Goal: Task Accomplishment & Management: Manage account settings

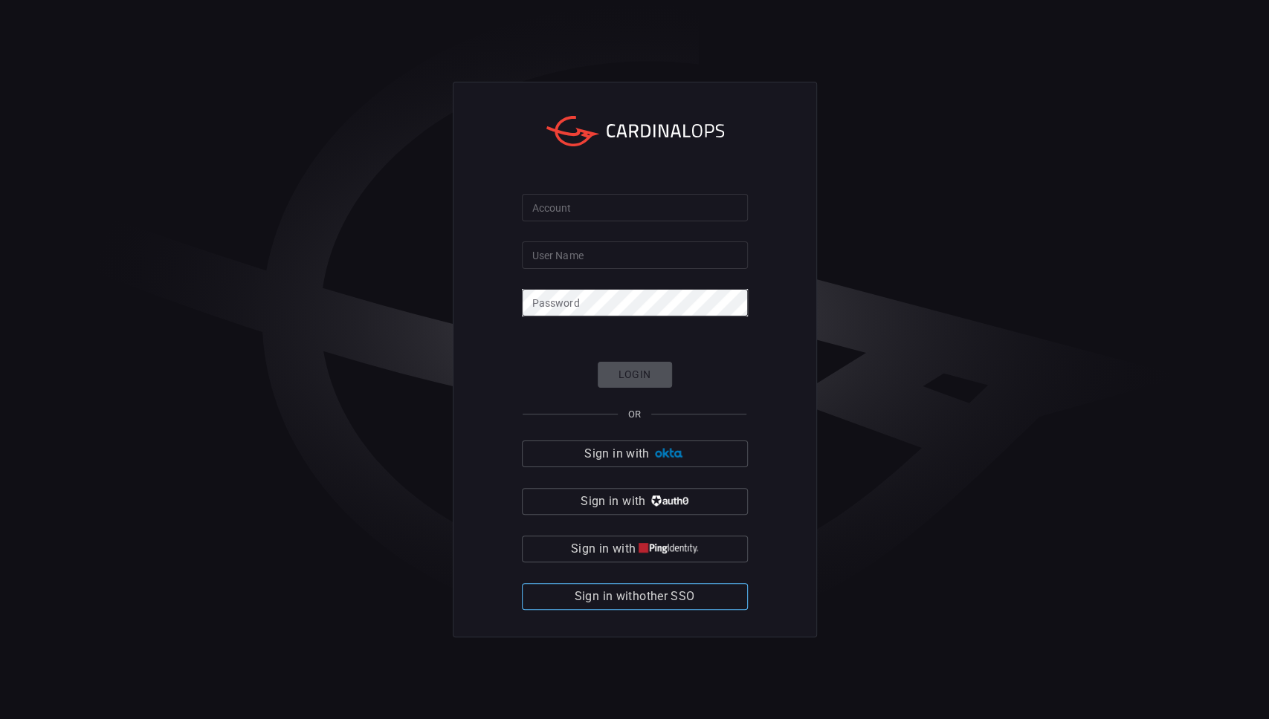
click at [663, 599] on span "Sign in with other SSO" at bounding box center [635, 596] width 120 height 21
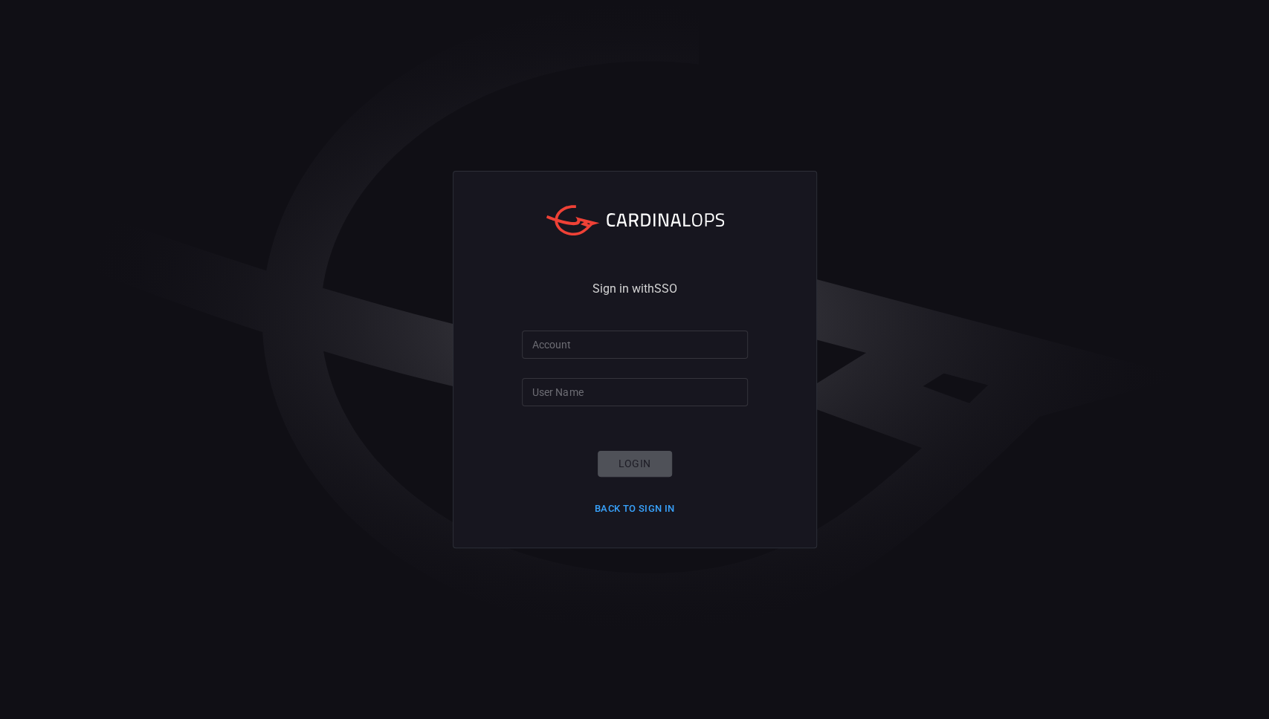
click at [626, 351] on input "Account" at bounding box center [635, 345] width 226 height 28
type input "[PERSON_NAME]-lovells"
type input "sebastien.bossous"
click button "Login" at bounding box center [635, 464] width 74 height 26
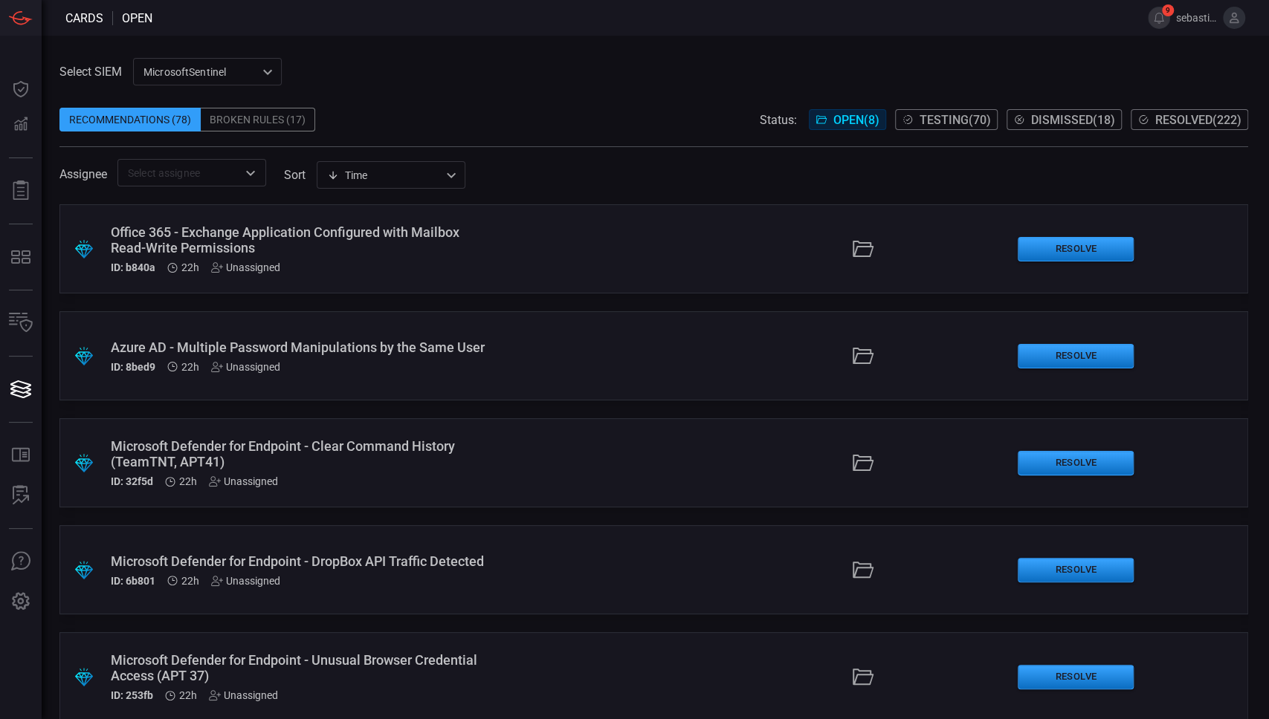
click at [236, 177] on input "text" at bounding box center [179, 173] width 115 height 19
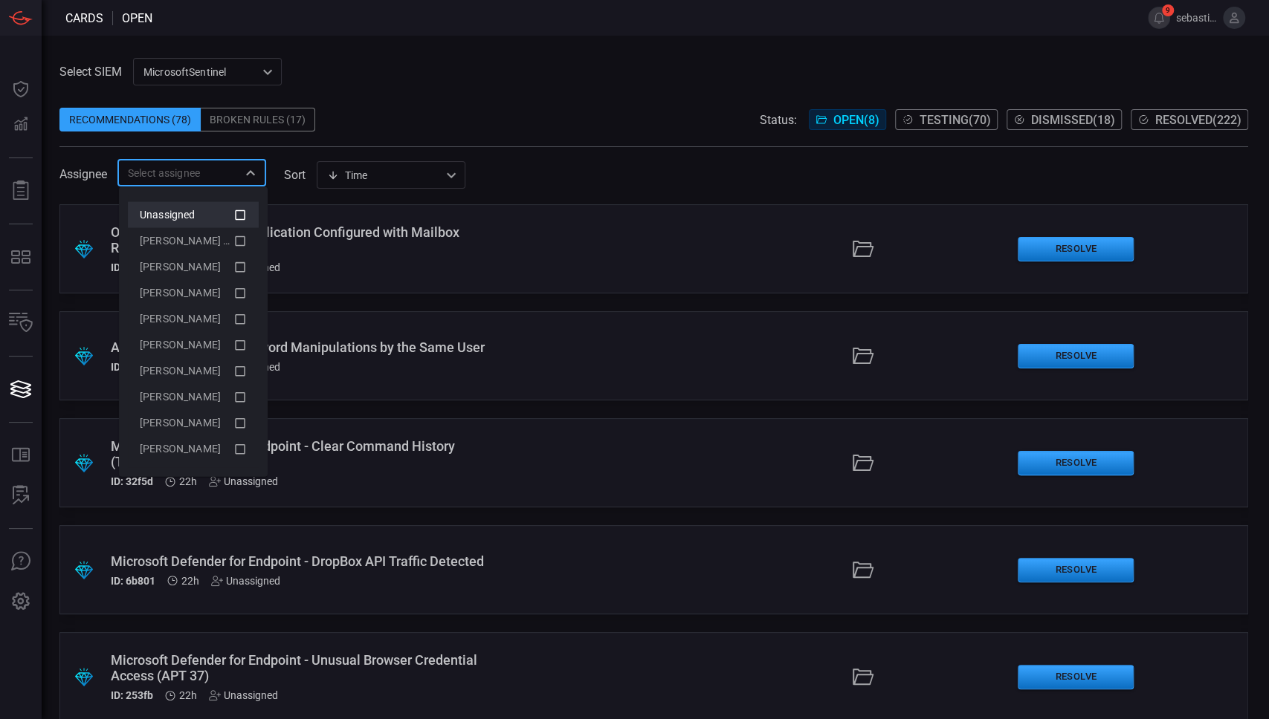
click at [229, 208] on div "Unassigned" at bounding box center [187, 215] width 94 height 16
click at [198, 210] on div "Unassigned" at bounding box center [187, 215] width 94 height 16
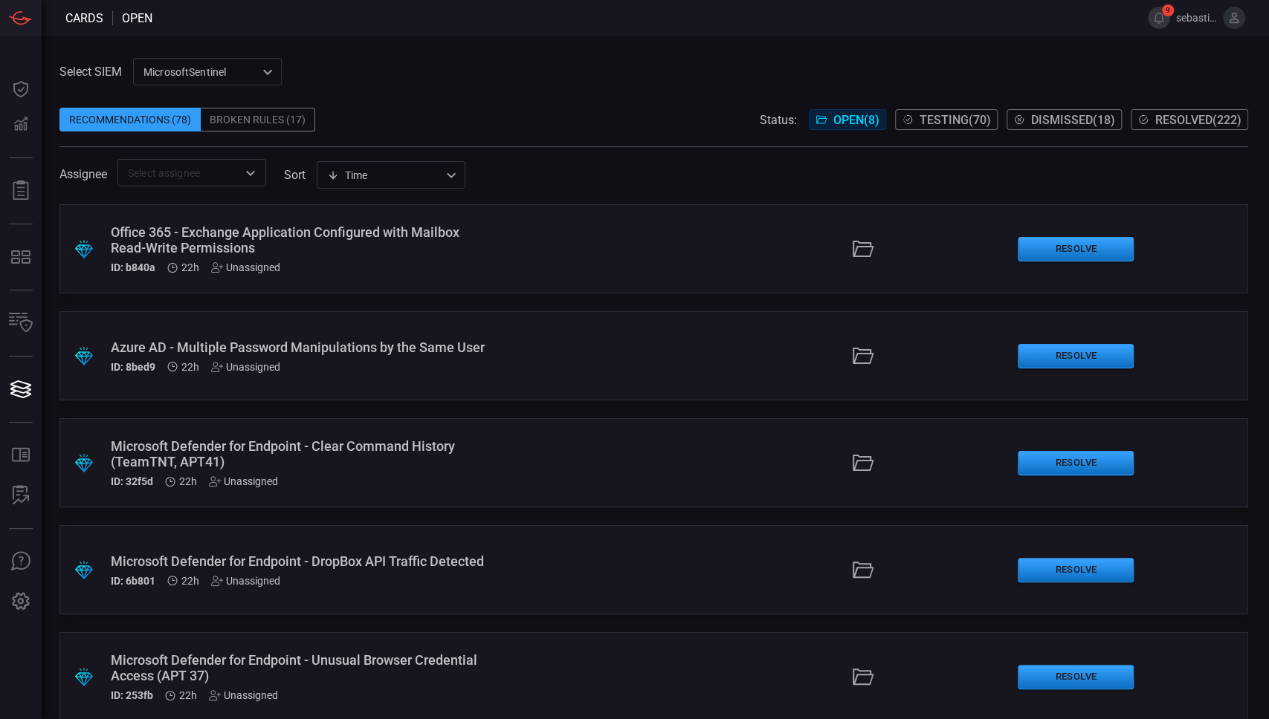
click at [951, 114] on span "Testing ( 70 )" at bounding box center [954, 120] width 71 height 14
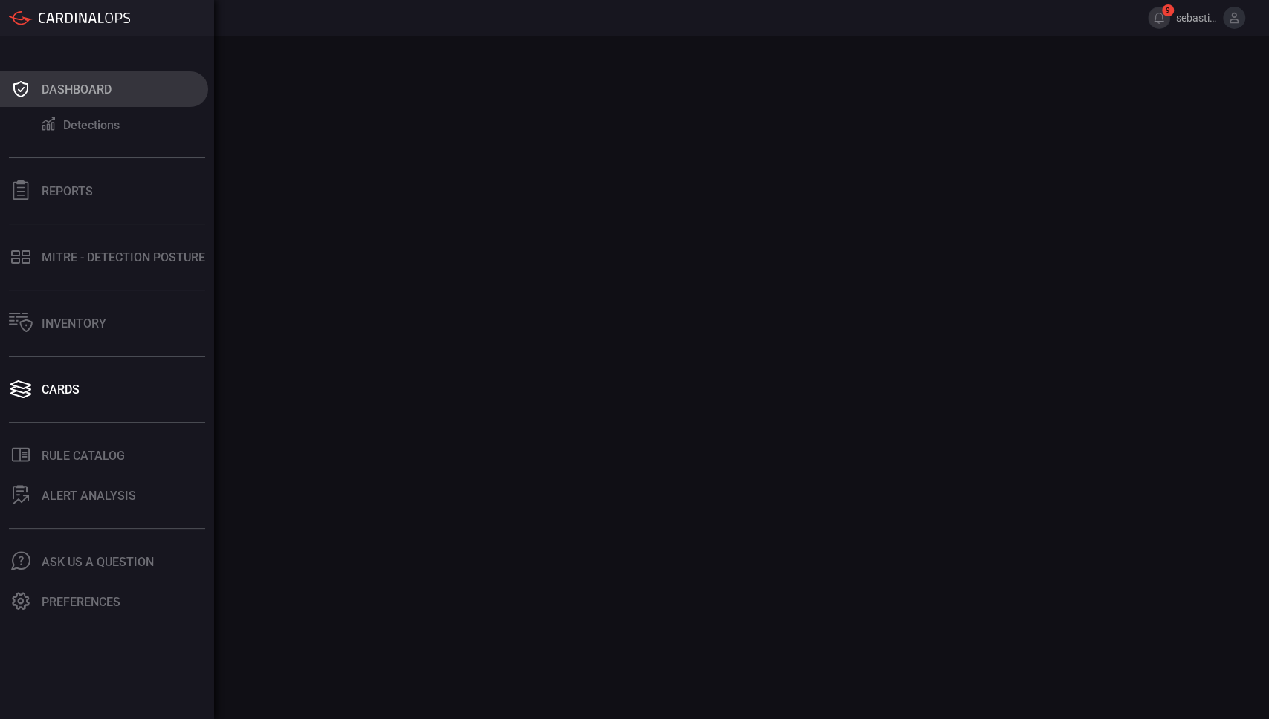
click at [27, 85] on icon at bounding box center [20, 89] width 15 height 16
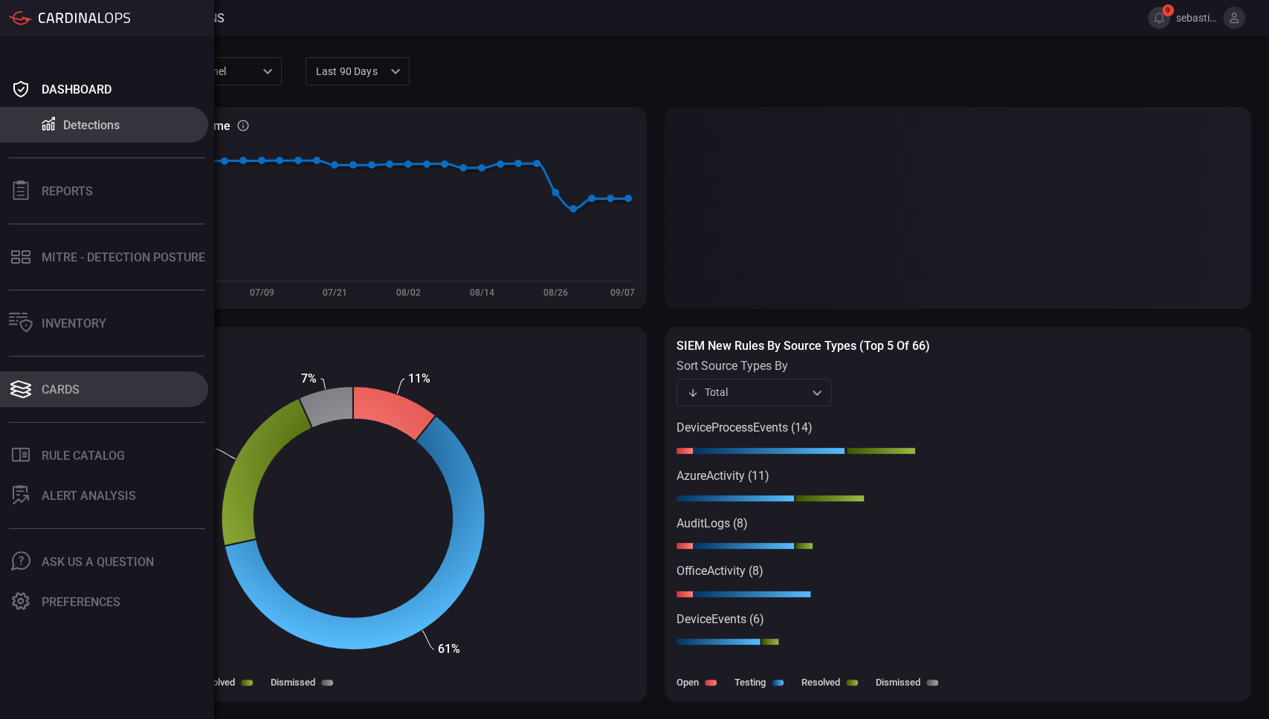
click at [88, 392] on button "Cards" at bounding box center [104, 390] width 208 height 36
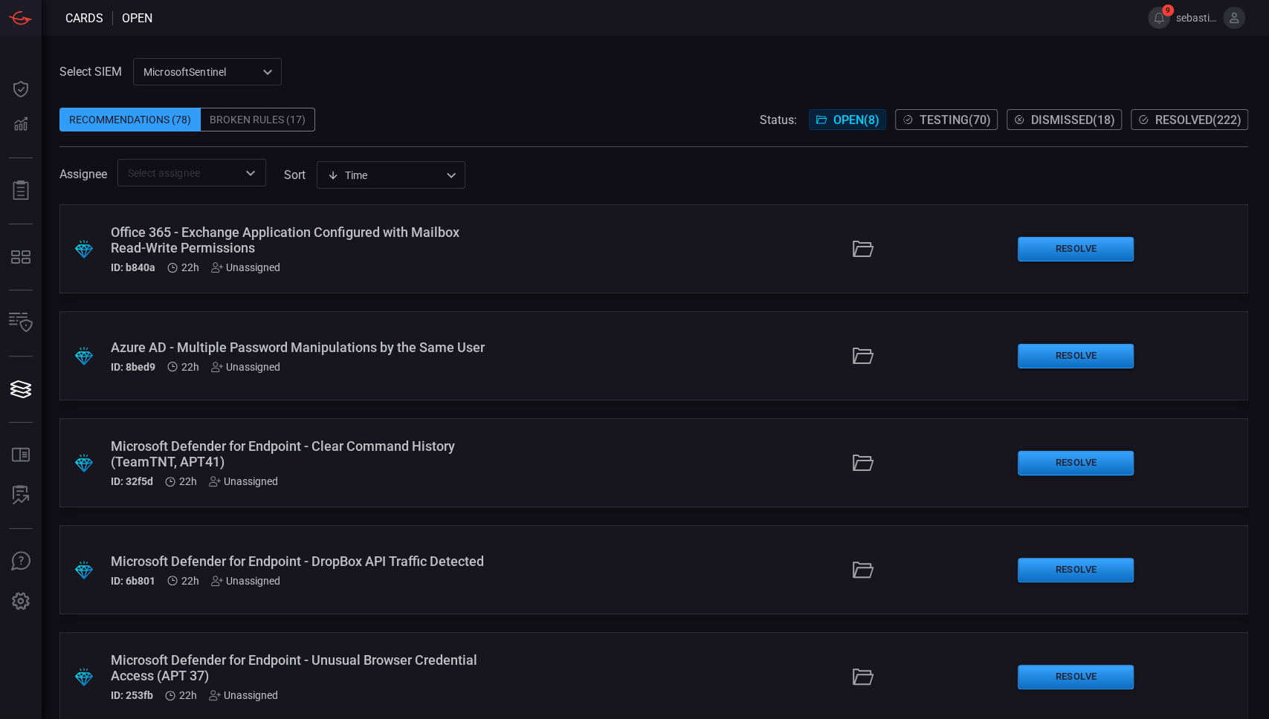
click at [935, 117] on span "Testing ( 70 )" at bounding box center [954, 120] width 71 height 14
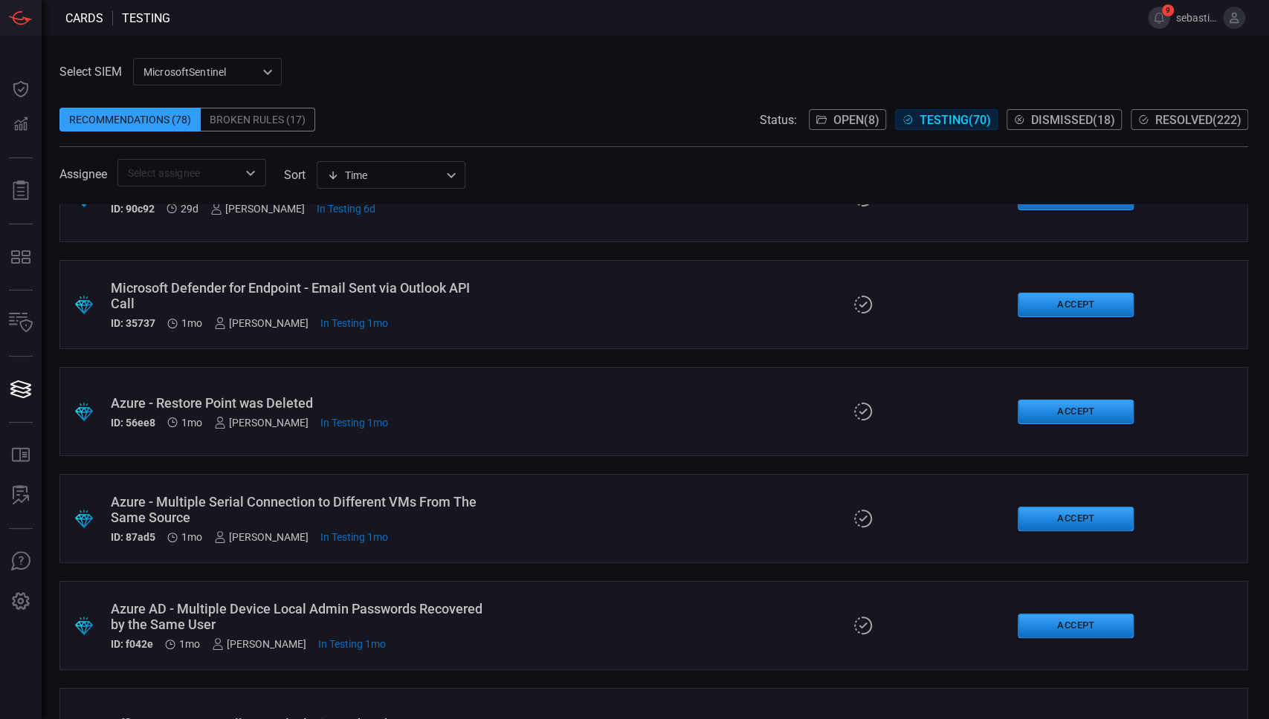
scroll to position [1626, 0]
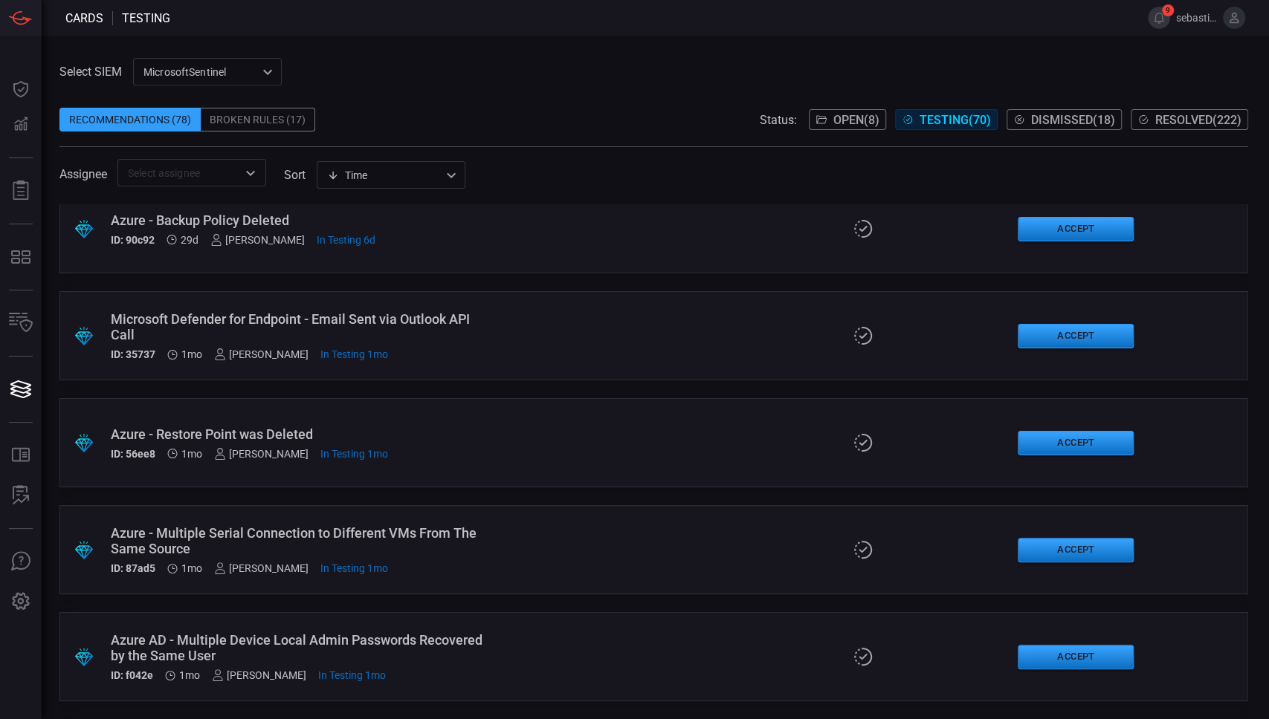
click at [509, 323] on div ".suggested_cards_icon{fill:url(#suggested_cards_icon);} Microsoft Defender for …" at bounding box center [653, 335] width 1188 height 89
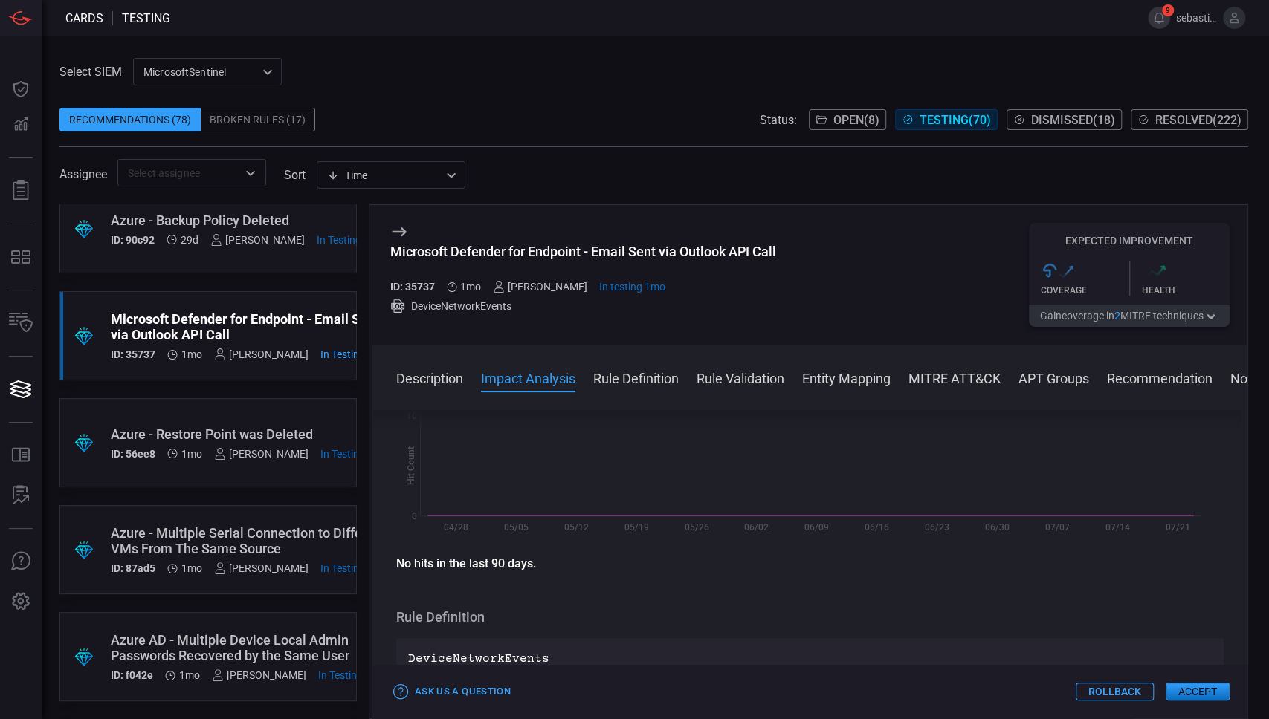
scroll to position [273, 0]
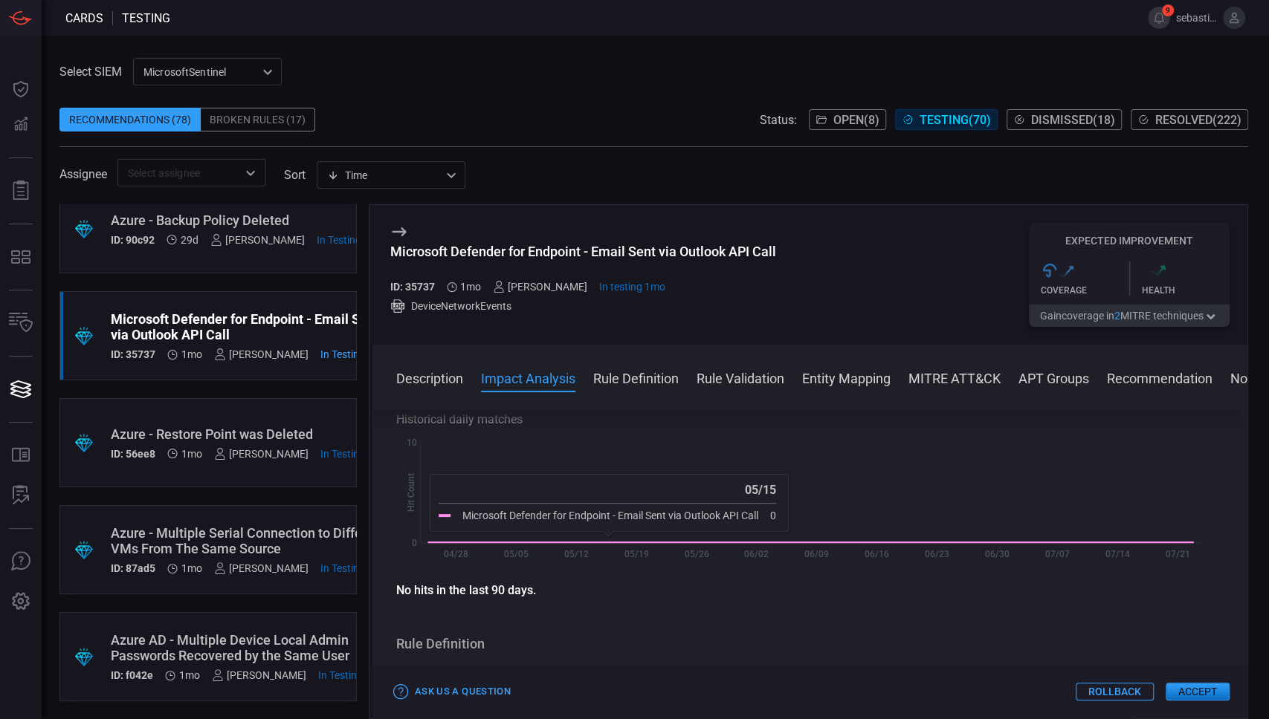
click at [657, 250] on div "Microsoft Defender for Endpoint - Email Sent via Outlook API Call" at bounding box center [583, 252] width 386 height 16
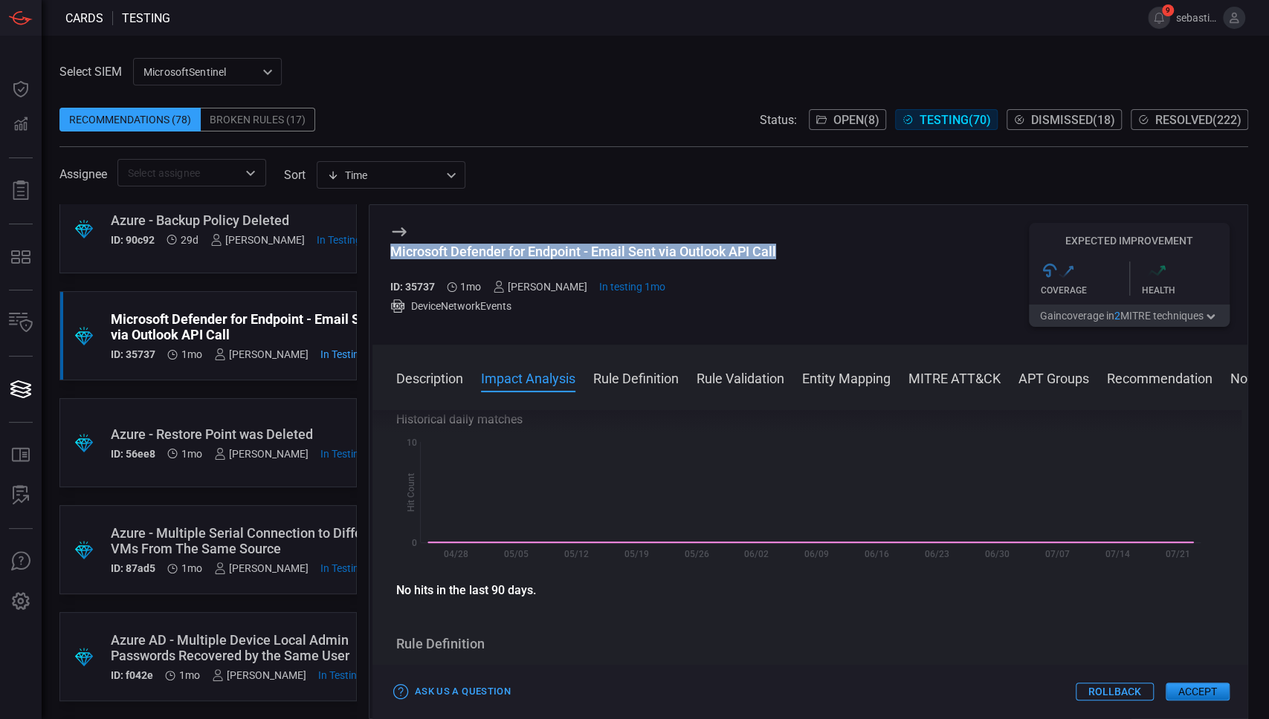
click at [657, 250] on div "Microsoft Defender for Endpoint - Email Sent via Outlook API Call" at bounding box center [583, 252] width 386 height 16
copy div "Microsoft Defender for Endpoint - Email Sent via Outlook API Call"
click at [443, 369] on div "Description Impact Analysis Rule Definition Rule Validation Entity Mapping MITR…" at bounding box center [809, 532] width 875 height 374
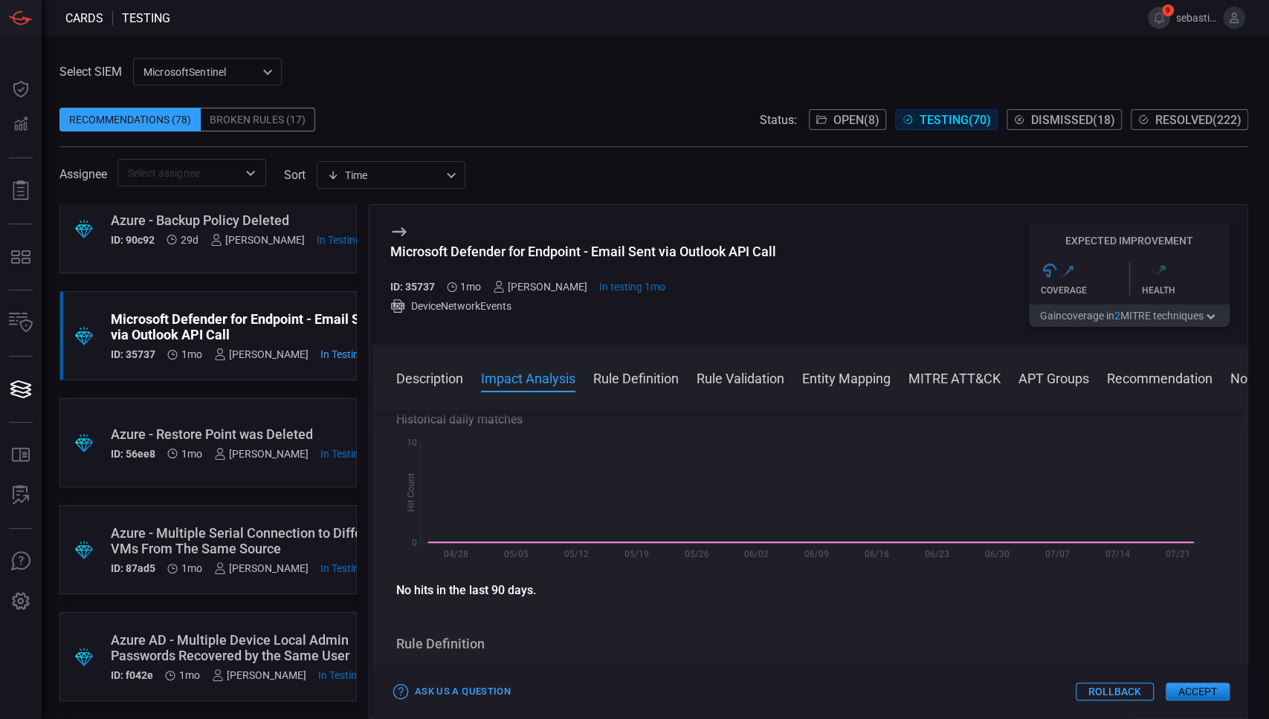
click at [442, 375] on button "Description" at bounding box center [429, 378] width 67 height 18
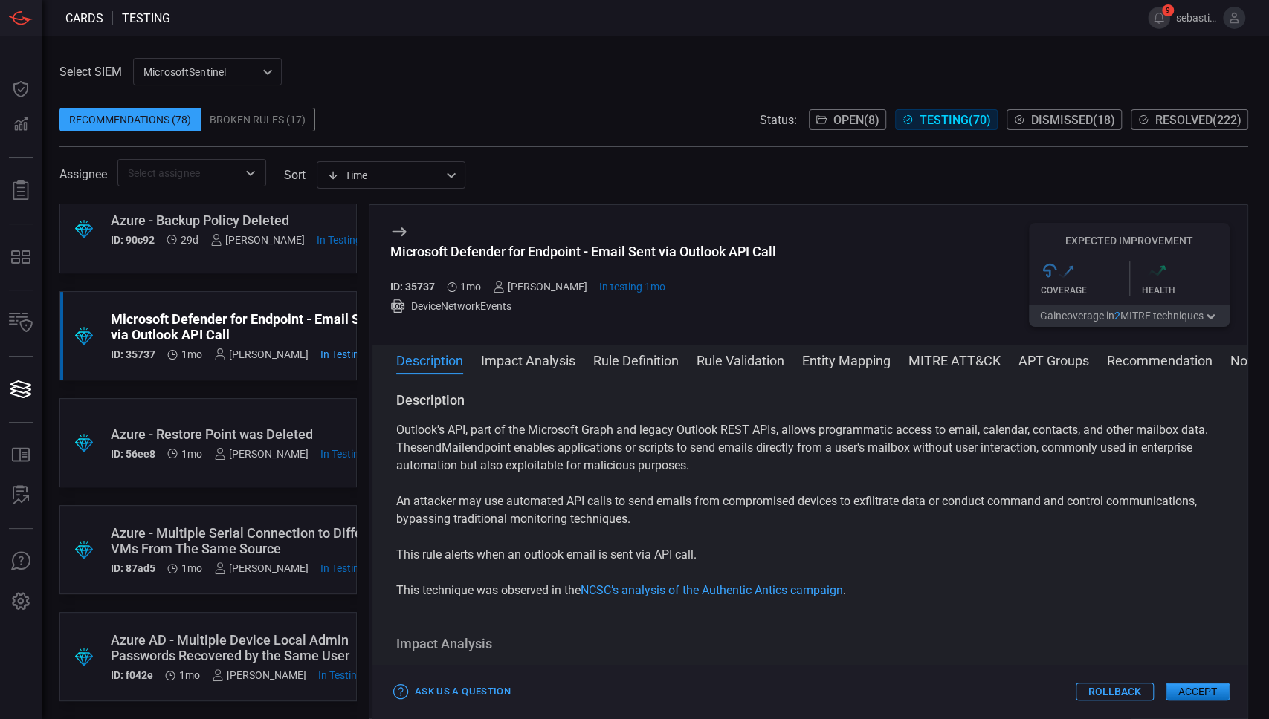
scroll to position [0, 0]
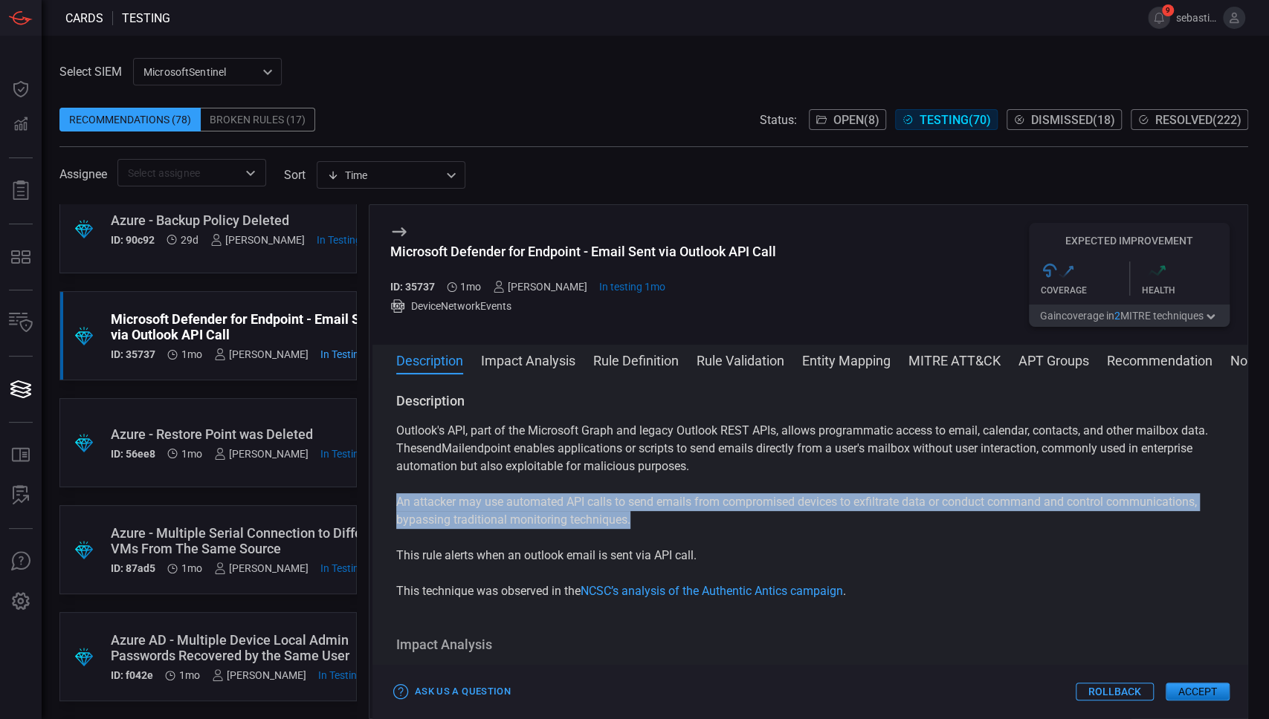
drag, startPoint x: 395, startPoint y: 499, endPoint x: 661, endPoint y: 514, distance: 266.5
click at [661, 514] on div "Description Outlook's API, part of the Microsoft Graph and legacy Outlook REST …" at bounding box center [809, 543] width 875 height 303
copy p "An attacker may use automated API calls to send emails from compromised devices…"
click at [603, 256] on div "Microsoft Defender for Endpoint - Email Sent via Outlook API Call" at bounding box center [583, 252] width 386 height 16
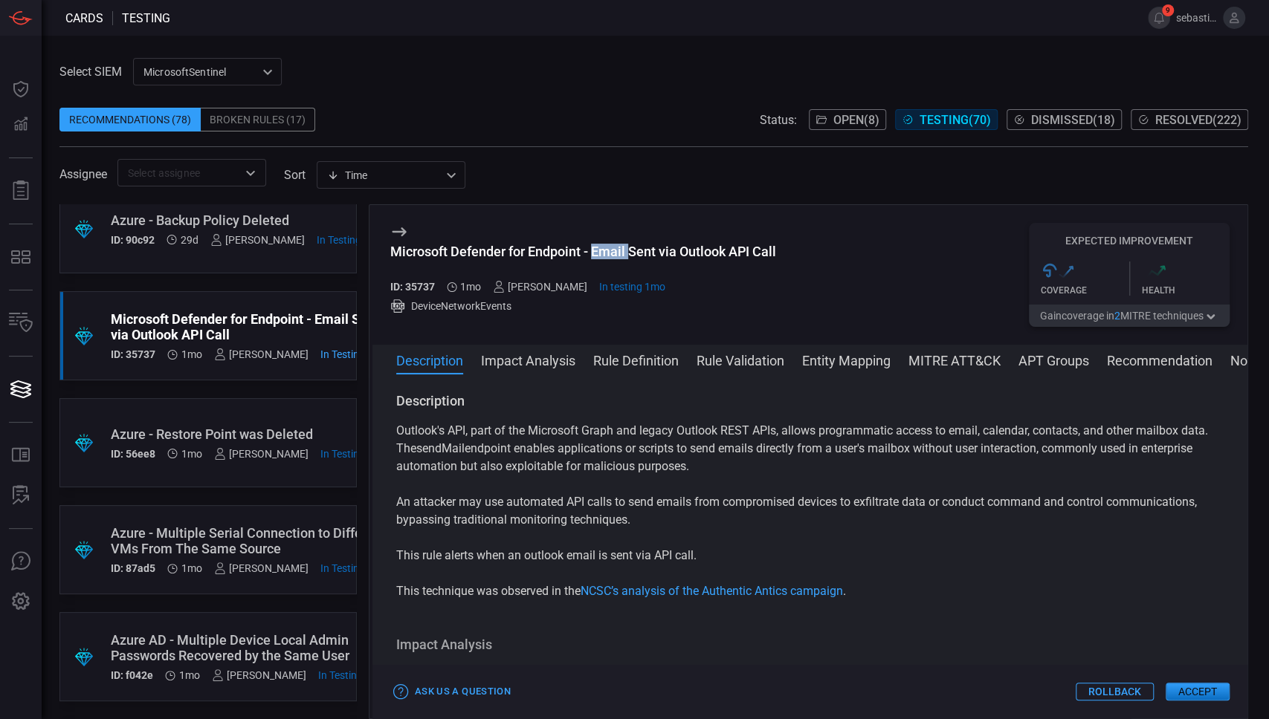
click at [603, 256] on div "Microsoft Defender for Endpoint - Email Sent via Outlook API Call" at bounding box center [583, 252] width 386 height 16
copy div "Microsoft Defender for Endpoint - Email Sent via Outlook API Call"
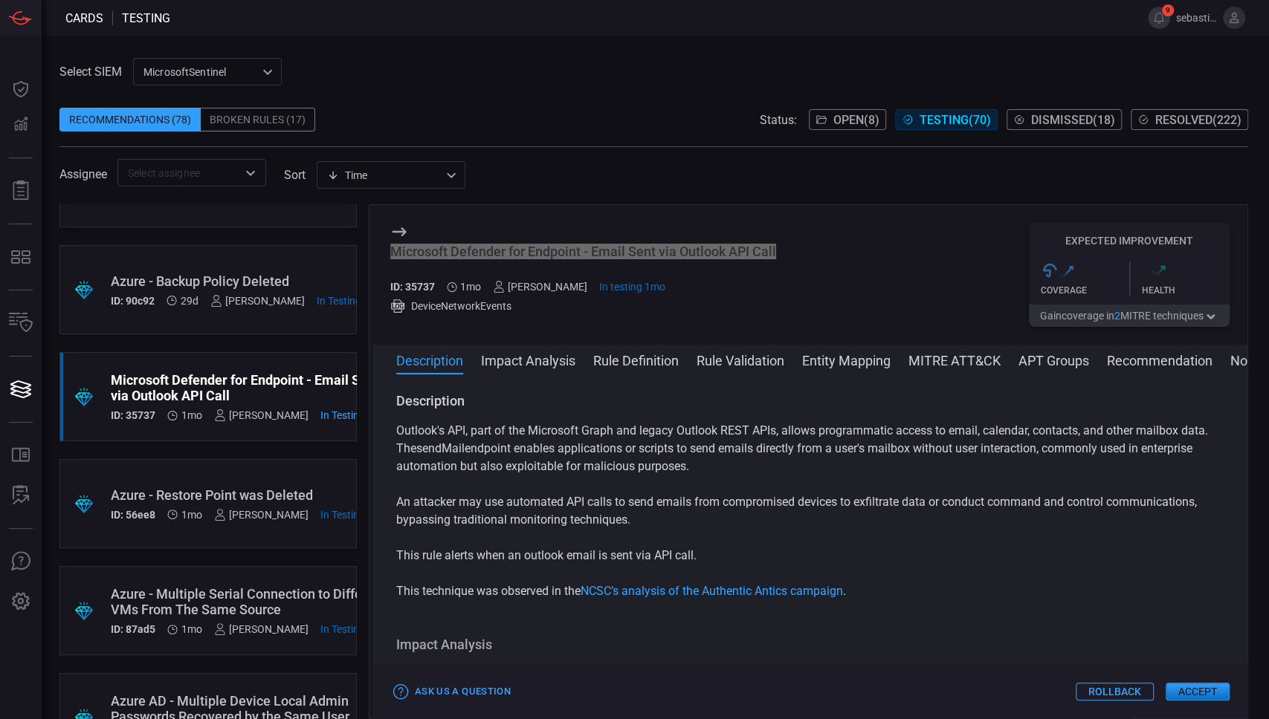
scroll to position [1527, 0]
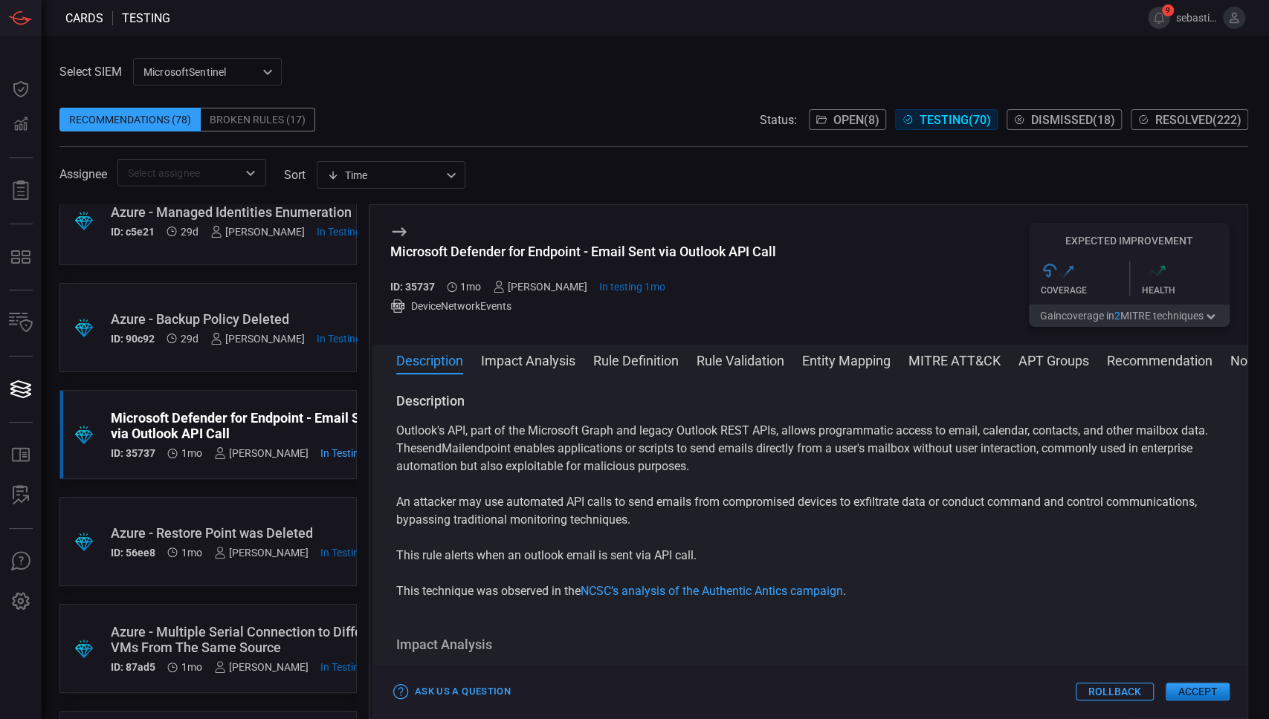
click at [856, 229] on div "Microsoft Defender for Endpoint - Email Sent via Outlook API Call ID: 35737 1mo…" at bounding box center [809, 275] width 875 height 140
click at [265, 520] on div ".suggested_cards_icon{fill:url(#suggested_cards_icon);} Azure - Restore Point w…" at bounding box center [207, 541] width 297 height 89
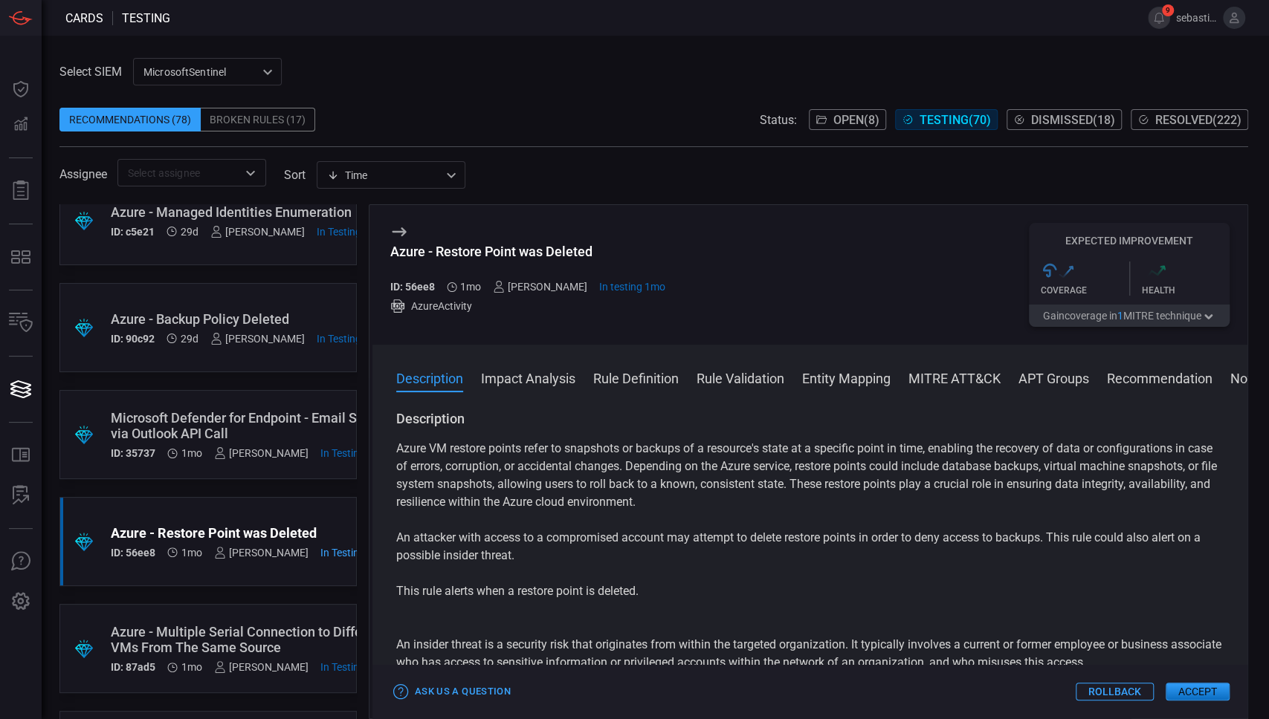
click at [535, 251] on div "Azure - Restore Point was Deleted" at bounding box center [528, 252] width 276 height 16
copy div "Azure - Restore Point was Deleted"
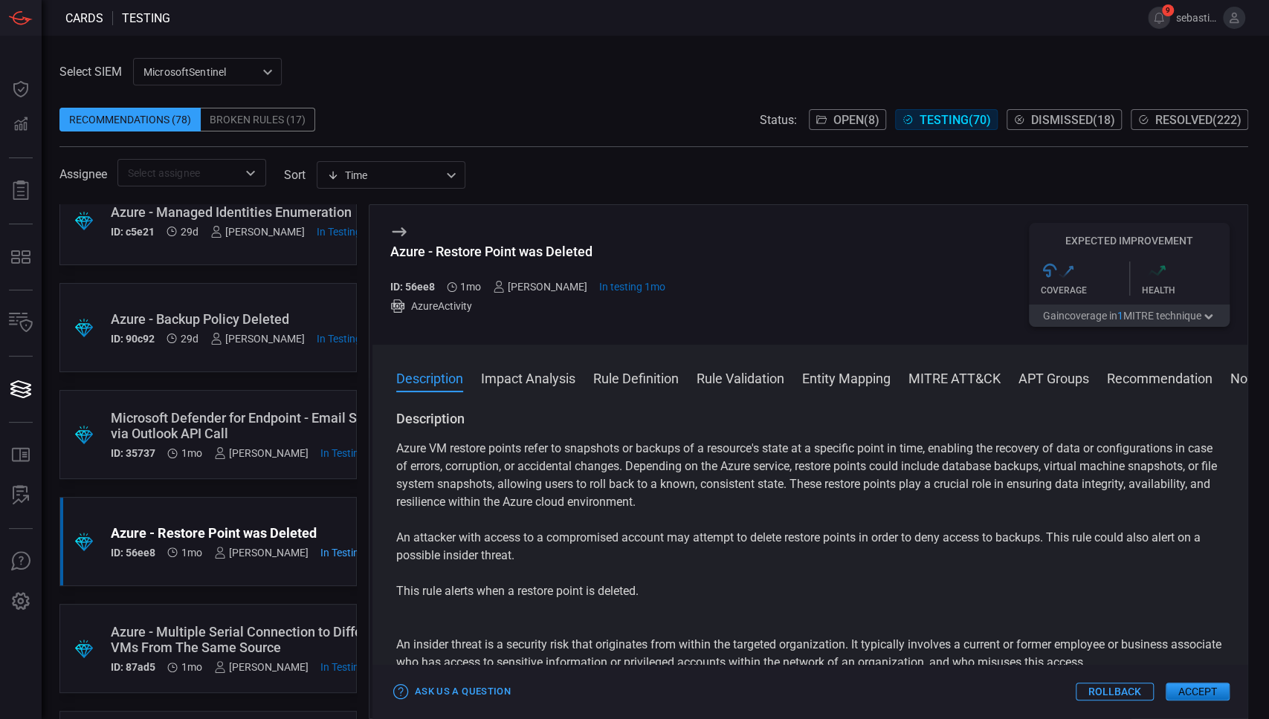
drag, startPoint x: 397, startPoint y: 540, endPoint x: 580, endPoint y: 573, distance: 185.9
click at [580, 573] on div "Azure VM restore points refer to snapshots or backups of a resource's state at …" at bounding box center [809, 609] width 827 height 339
copy p "An attacker with access to a compromised account may attempt to delete restore …"
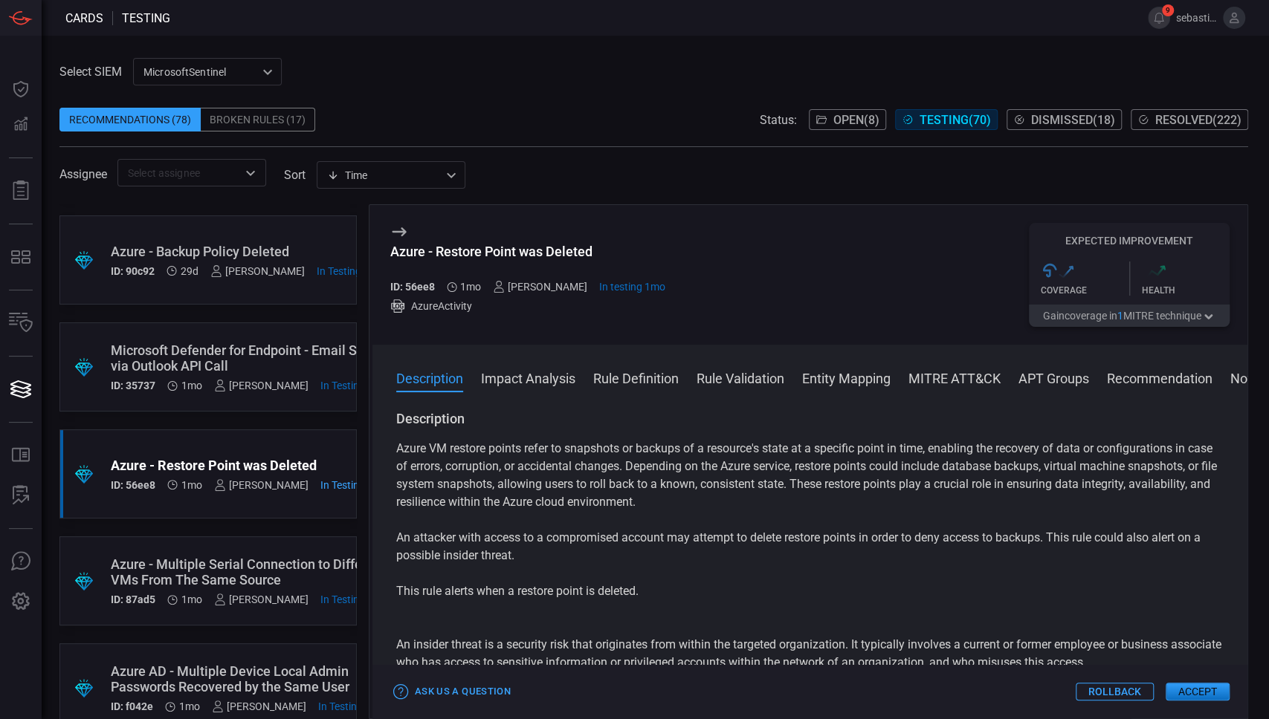
scroll to position [1626, 0]
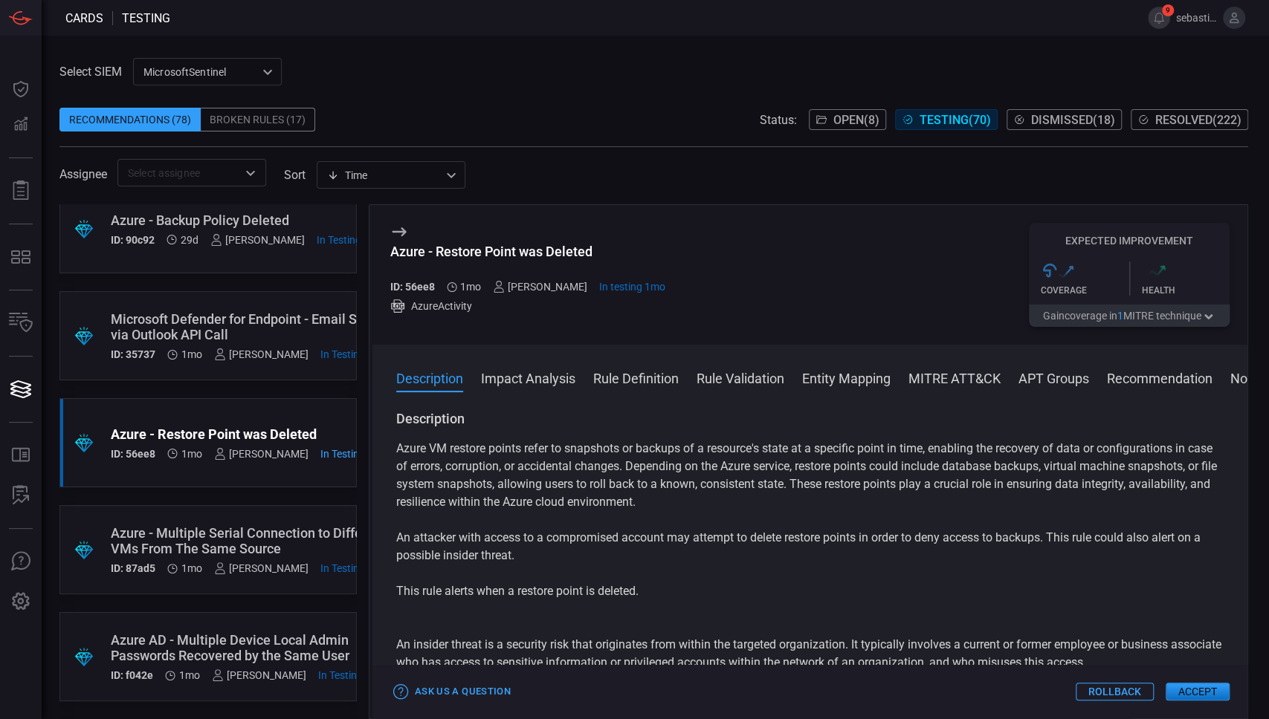
click at [236, 544] on div "Azure - Multiple Serial Connection to Different VMs From The Same Source" at bounding box center [249, 540] width 277 height 31
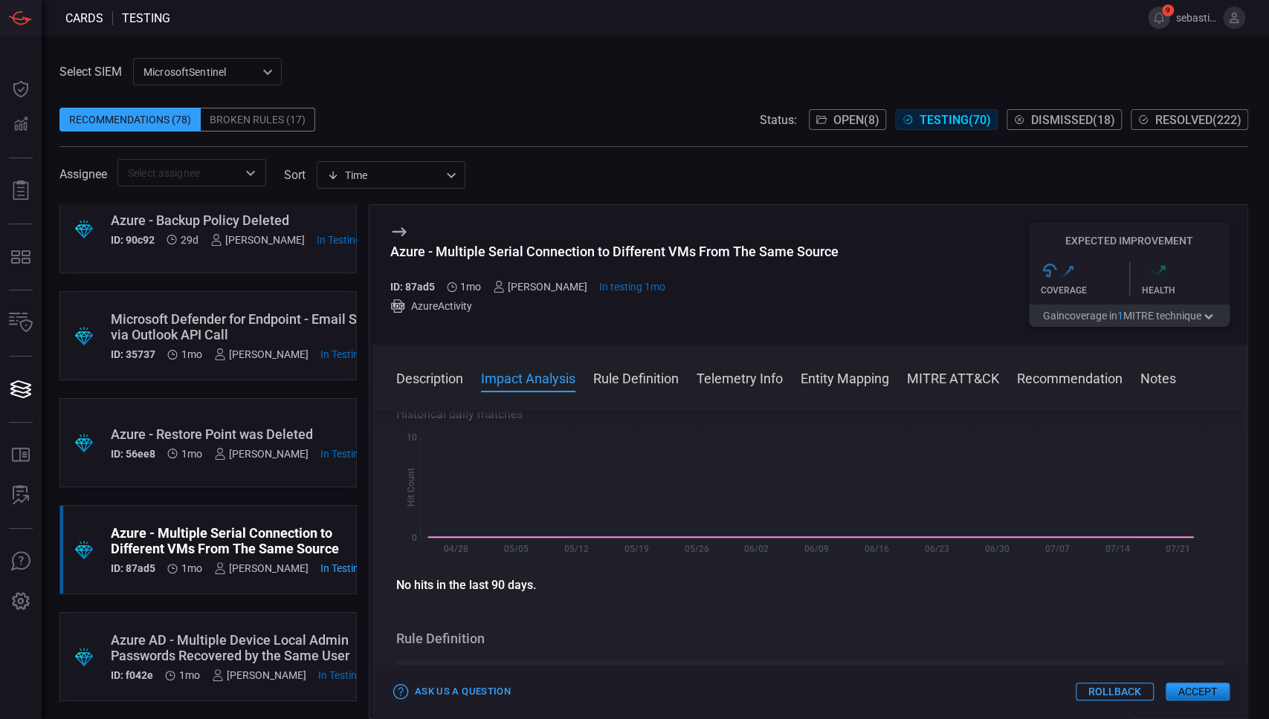
scroll to position [297, 0]
click at [593, 251] on div "Azure - Multiple Serial Connection to Different VMs From The Same Source" at bounding box center [614, 252] width 448 height 16
copy div "Azure - Multiple Serial Connection to Different VMs From The Same Source"
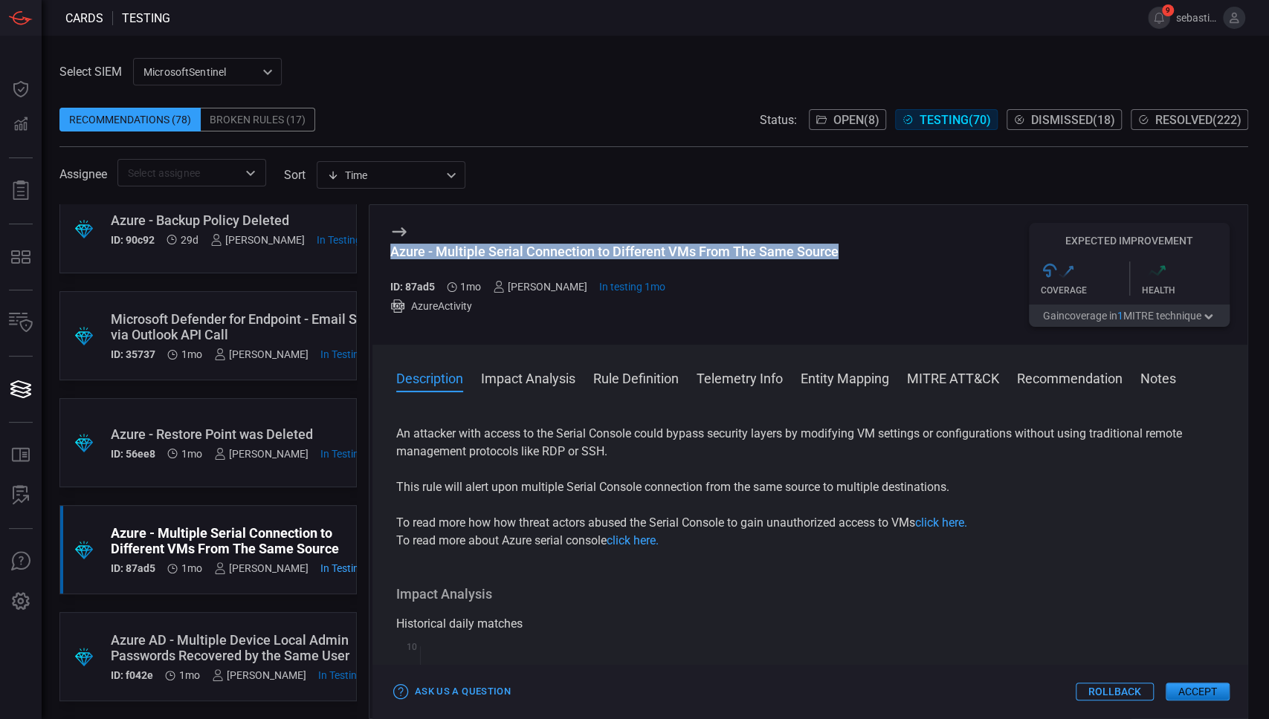
scroll to position [0, 0]
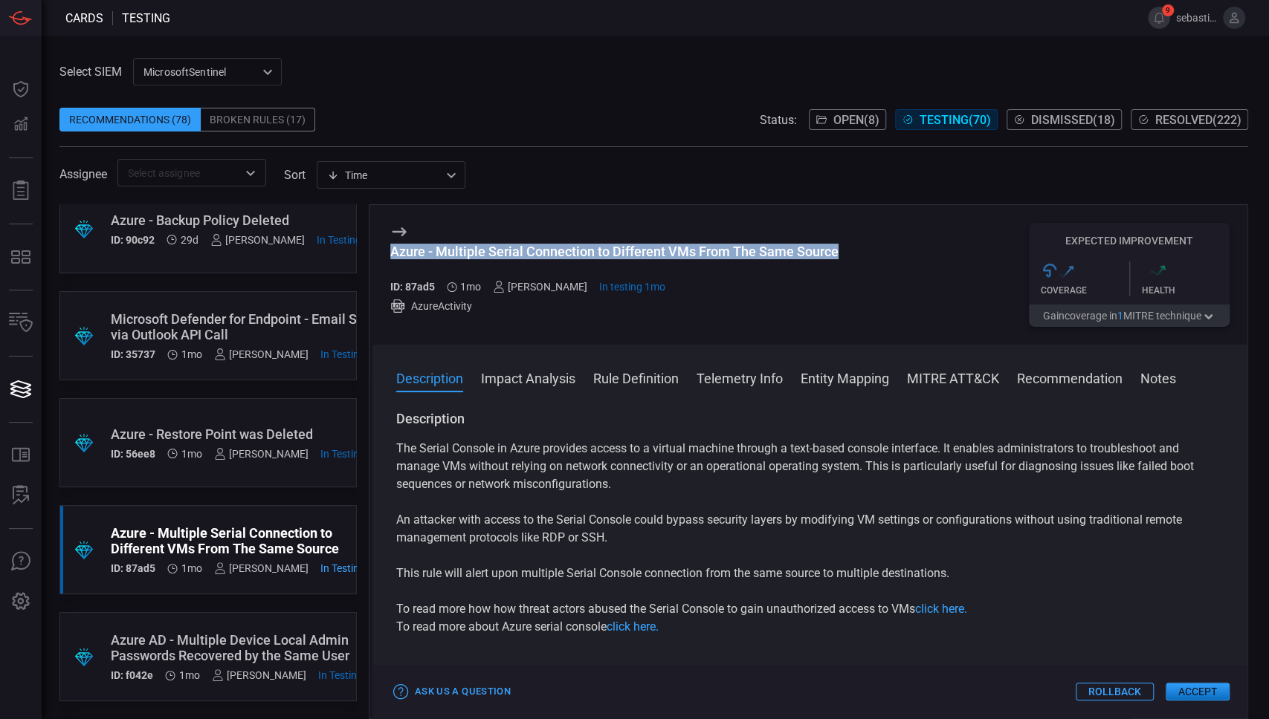
click at [824, 115] on button "Open ( 8 )" at bounding box center [847, 119] width 77 height 21
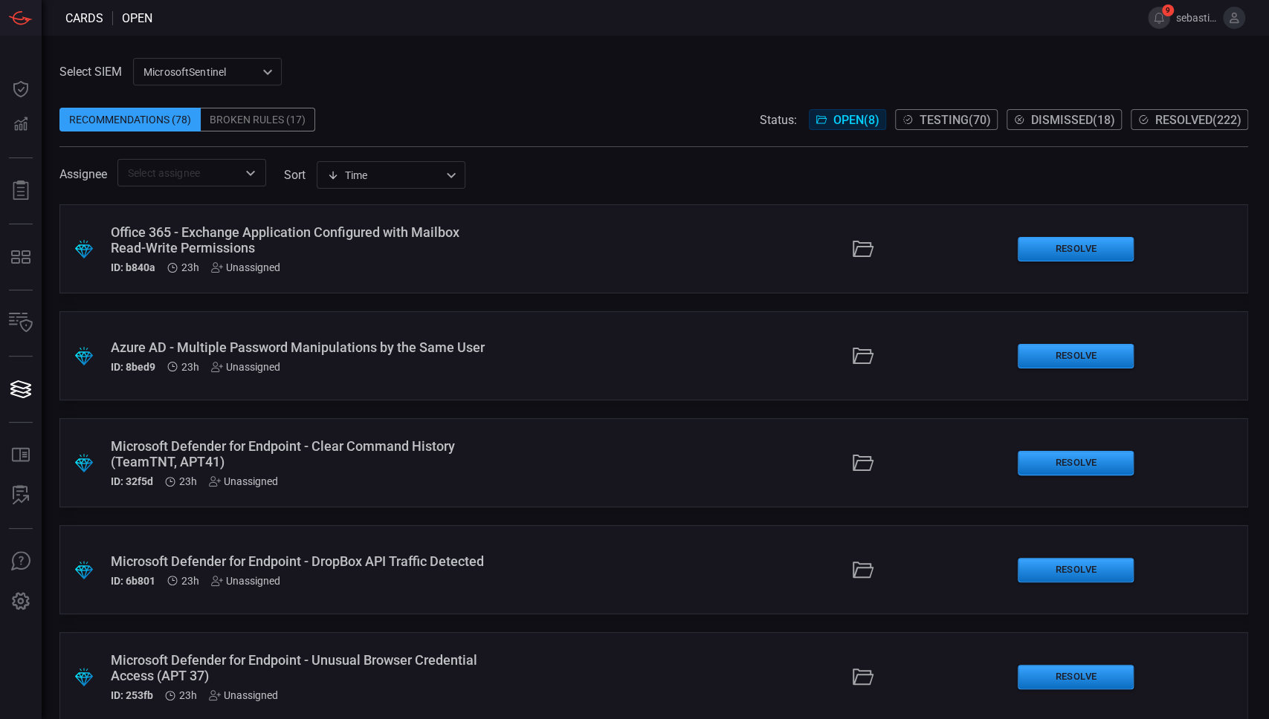
click at [235, 181] on input "text" at bounding box center [179, 173] width 115 height 19
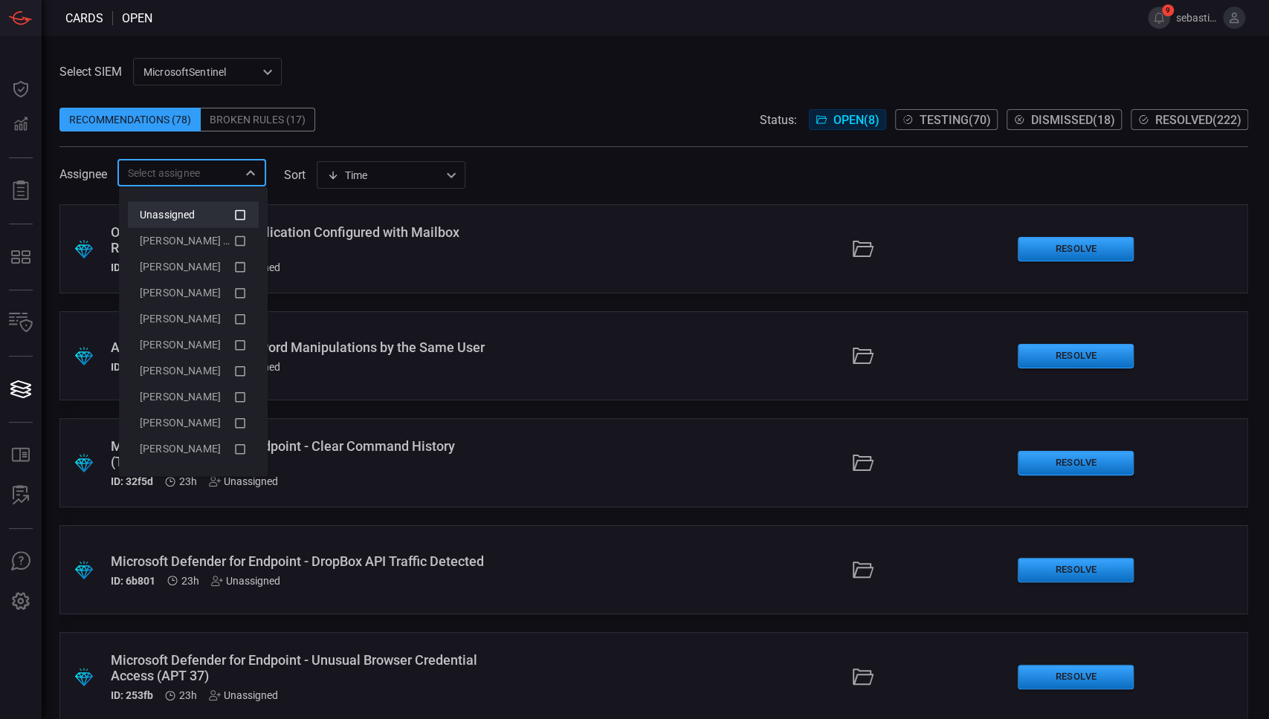
click at [216, 208] on div "Unassigned" at bounding box center [187, 215] width 94 height 16
click at [615, 175] on div "Assignee 1 Items selected ​ sort Time visibleUpdateTime ​" at bounding box center [653, 173] width 1188 height 28
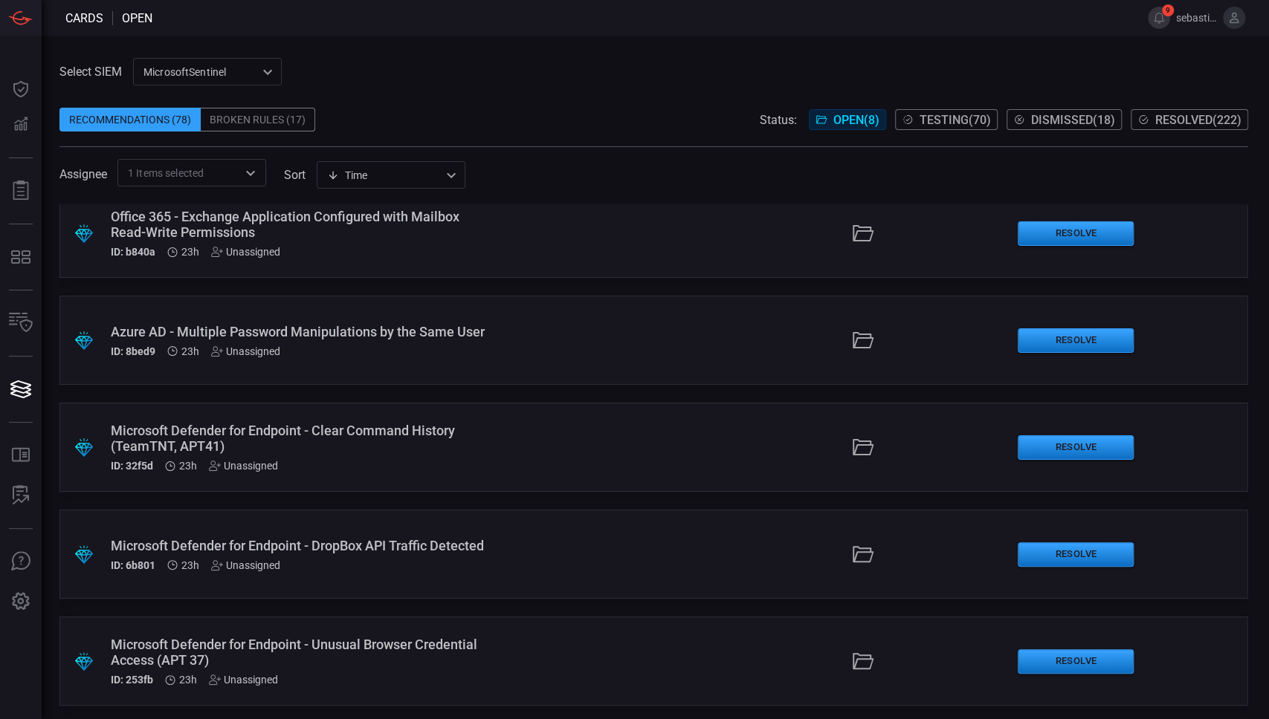
scroll to position [20, 0]
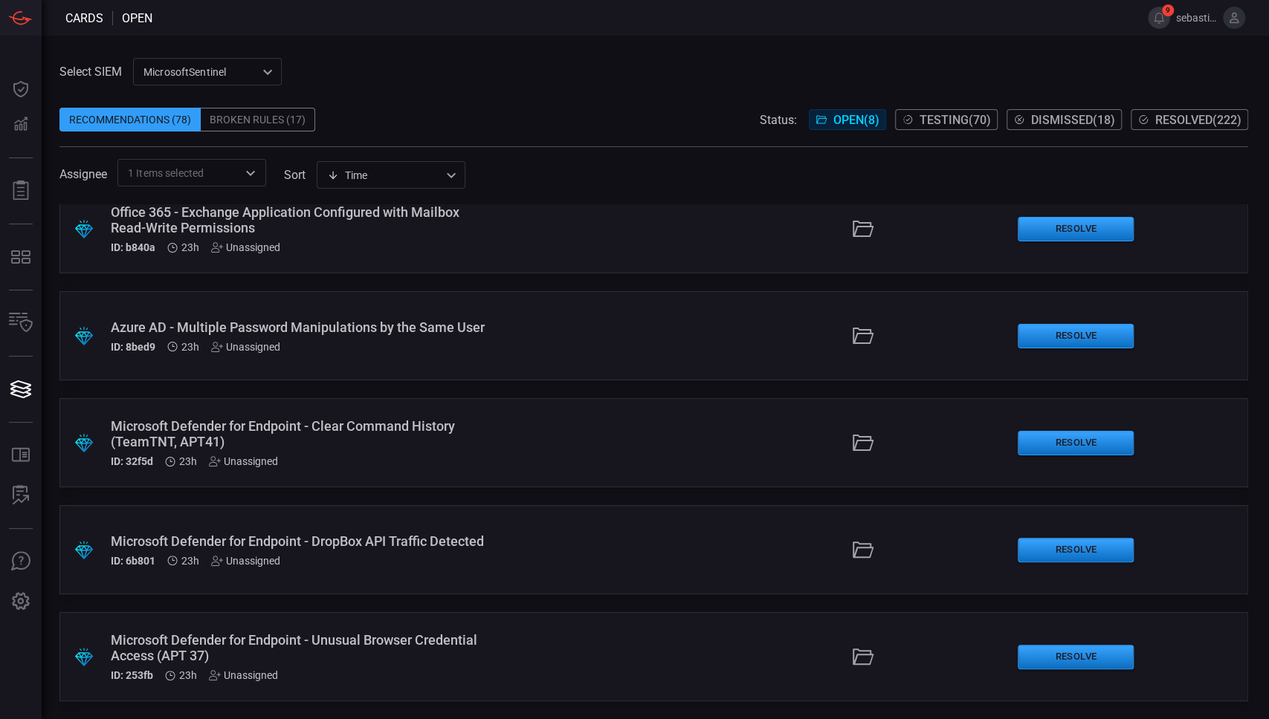
click at [523, 663] on div ".suggested_cards_icon{fill:url(#suggested_cards_icon);} Microsoft Defender for …" at bounding box center [653, 656] width 1188 height 89
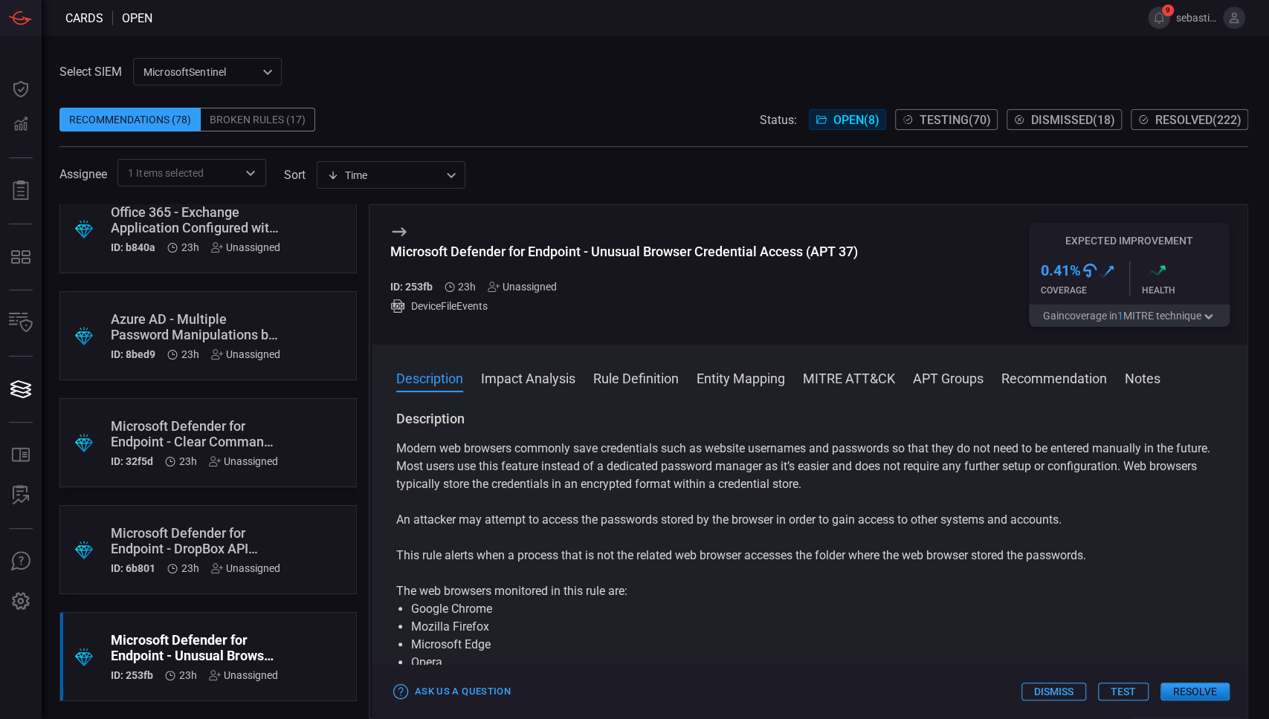
click at [387, 228] on div "Microsoft Defender for Endpoint - Unusual Browser Credential Access (APT 37) ID…" at bounding box center [809, 275] width 875 height 140
click at [413, 229] on div "Microsoft Defender for Endpoint - Unusual Browser Credential Access (APT 37) ID…" at bounding box center [624, 275] width 468 height 104
click at [392, 232] on icon at bounding box center [399, 231] width 14 height 9
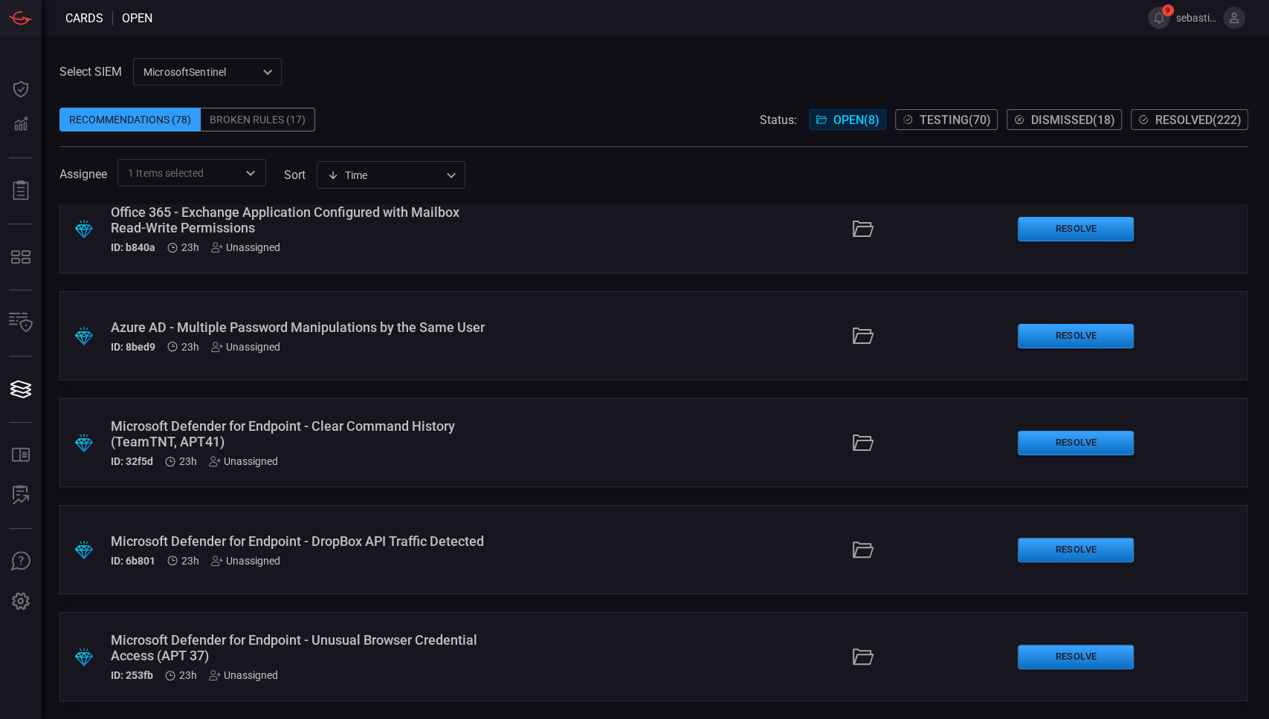
click at [511, 552] on div ".suggested_cards_icon{fill:url(#suggested_cards_icon);} Microsoft Defender for …" at bounding box center [653, 549] width 1188 height 89
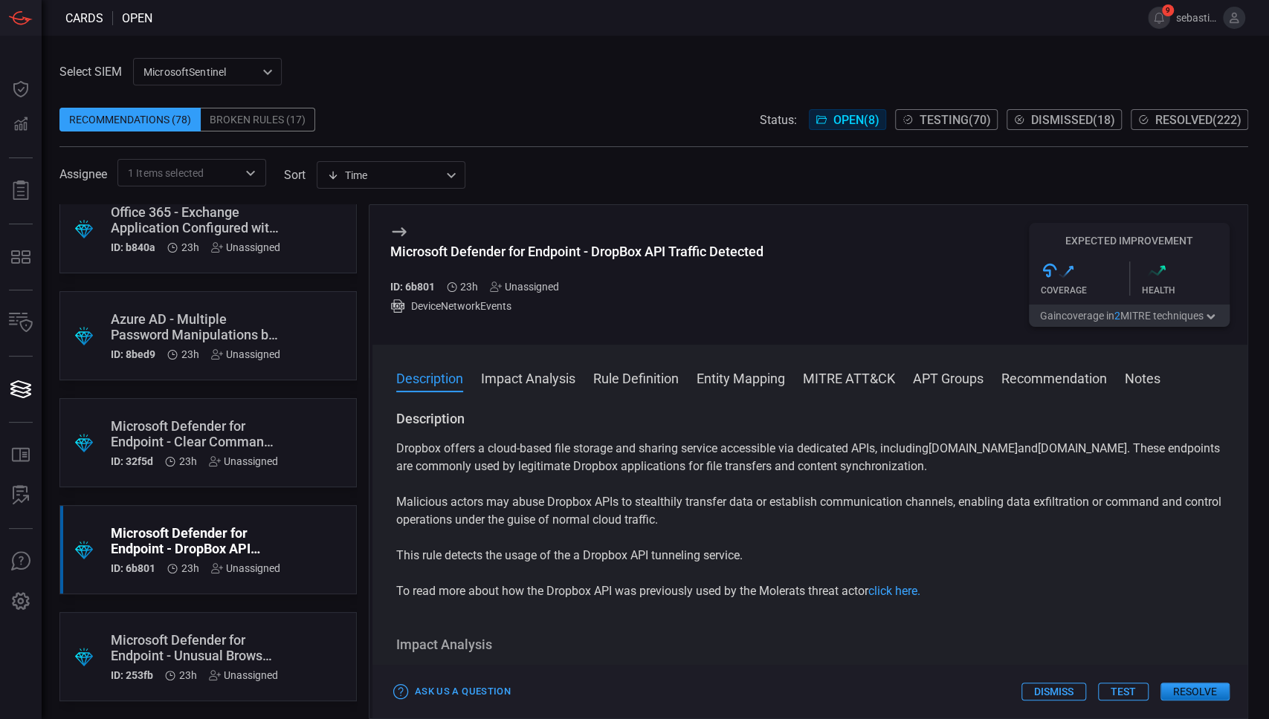
click at [541, 288] on div "Unassigned" at bounding box center [524, 287] width 69 height 12
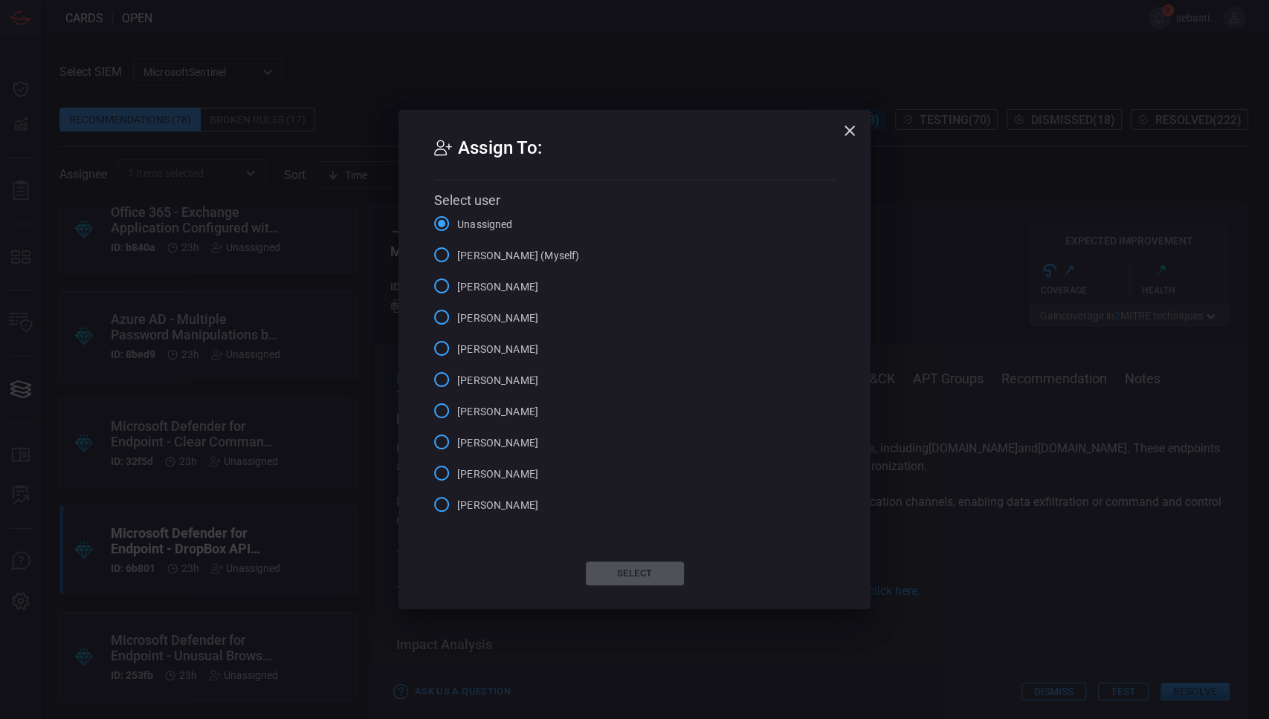
click at [537, 255] on span "[PERSON_NAME] (Myself)" at bounding box center [518, 256] width 122 height 16
click at [457, 255] on input "[PERSON_NAME] (Myself)" at bounding box center [441, 254] width 31 height 31
click at [633, 567] on button "Select" at bounding box center [635, 574] width 98 height 24
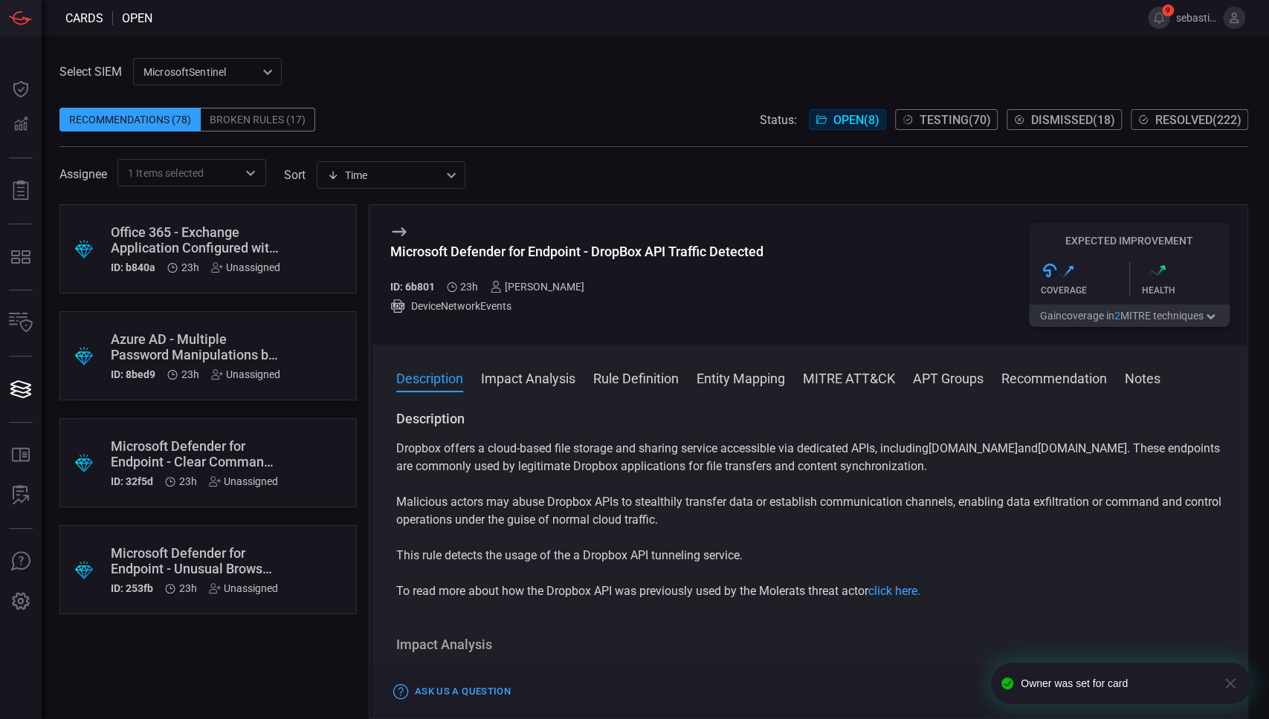
click at [404, 231] on icon at bounding box center [399, 231] width 14 height 9
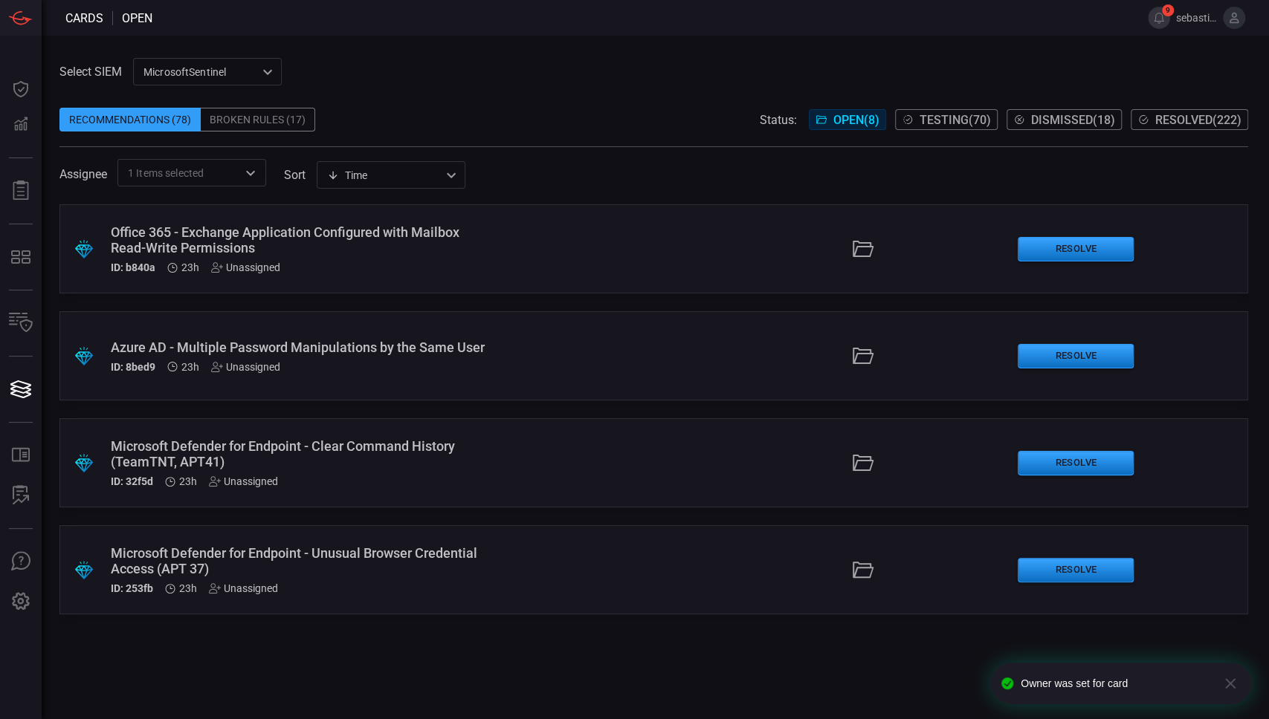
click at [569, 354] on div ".suggested_cards_icon{fill:url(#suggested_cards_icon);} Azure AD - Multiple Pas…" at bounding box center [653, 355] width 1188 height 89
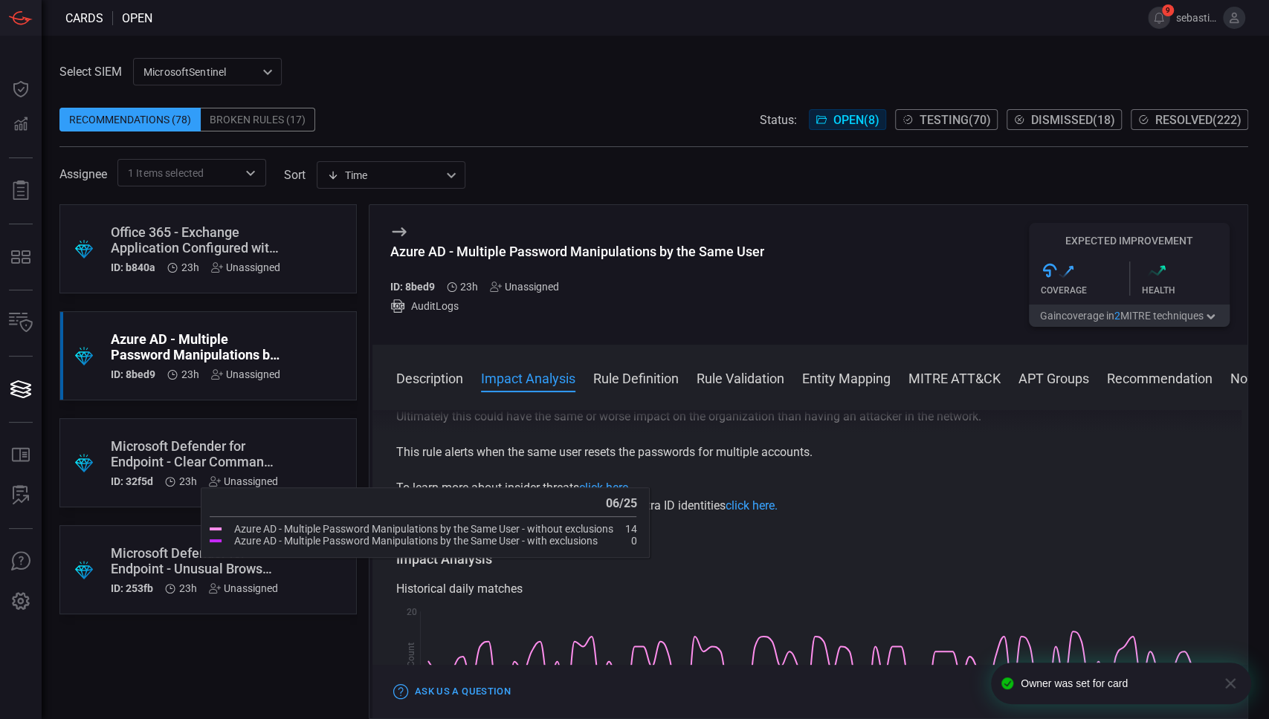
scroll to position [198, 0]
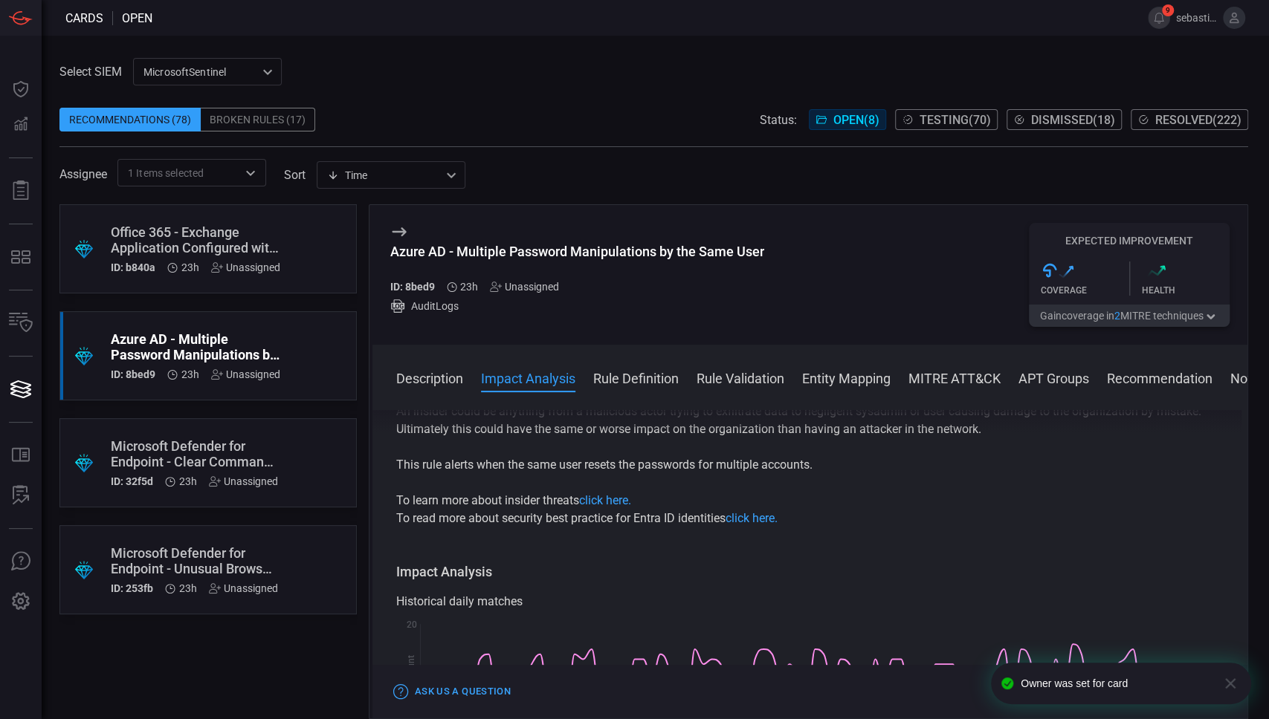
click at [398, 230] on icon at bounding box center [399, 232] width 18 height 18
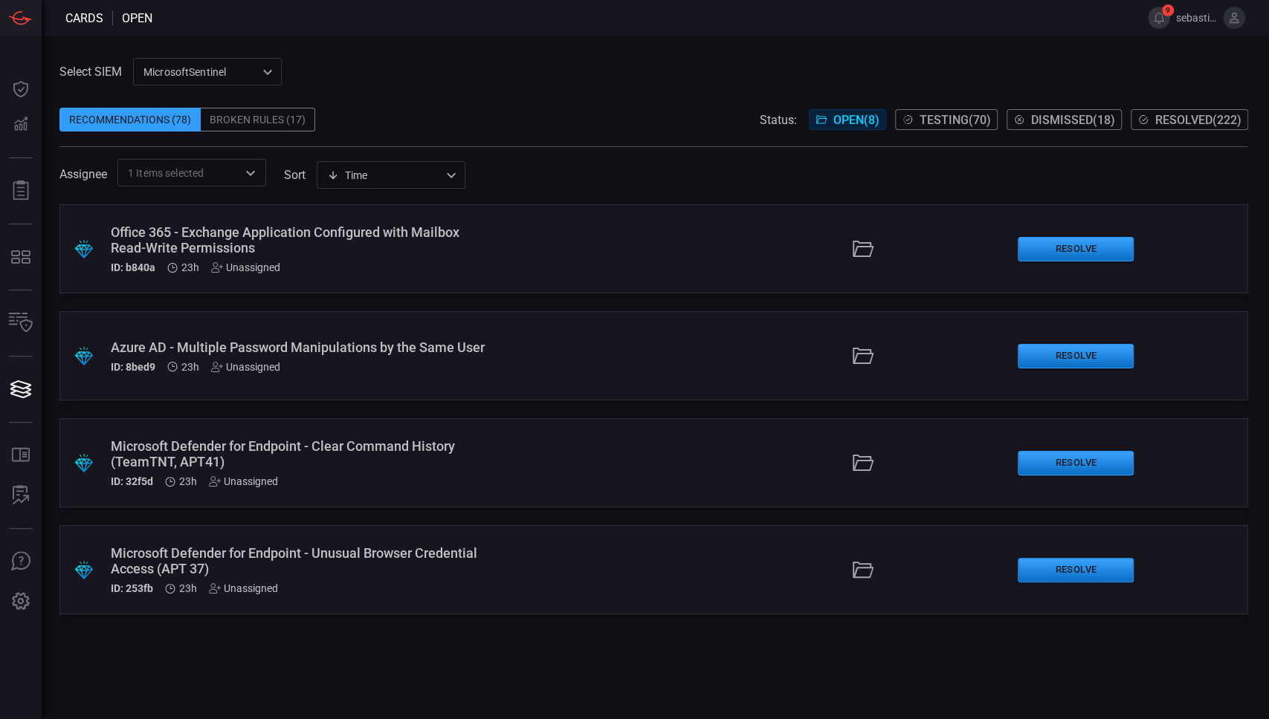
click at [547, 450] on div ".suggested_cards_icon{fill:url(#suggested_cards_icon);} Microsoft Defender for …" at bounding box center [653, 462] width 1188 height 89
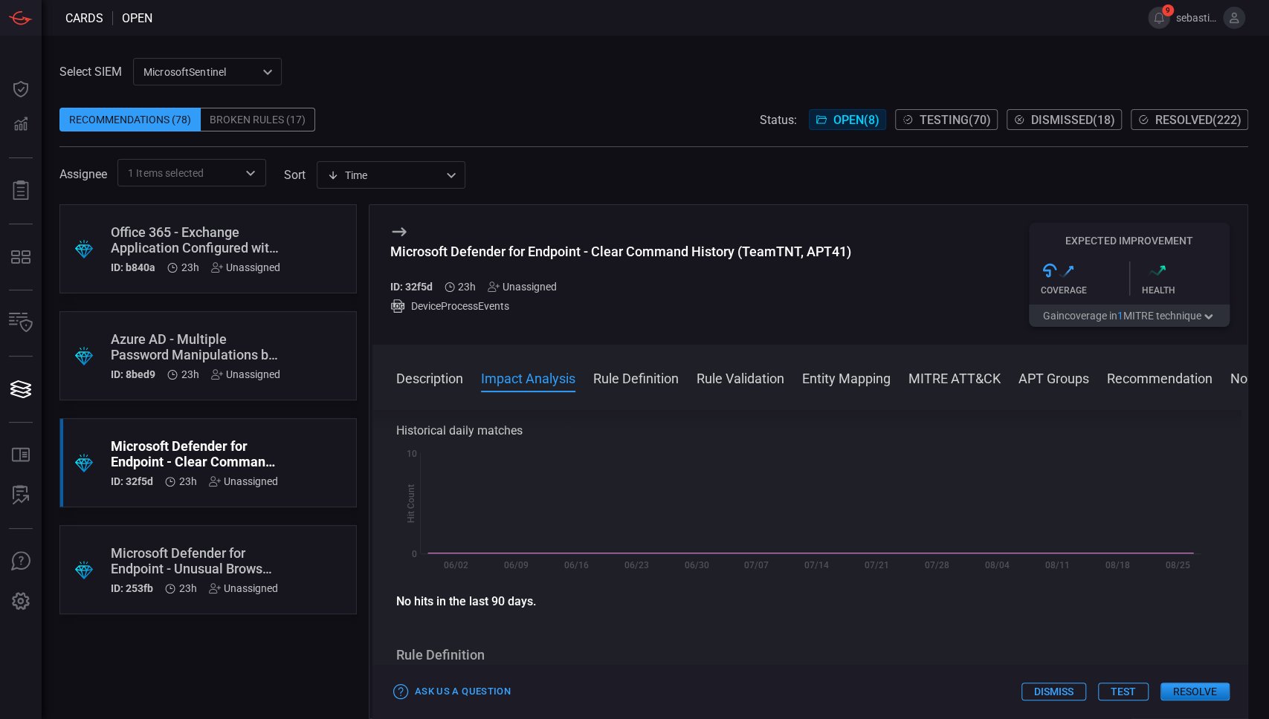
scroll to position [396, 0]
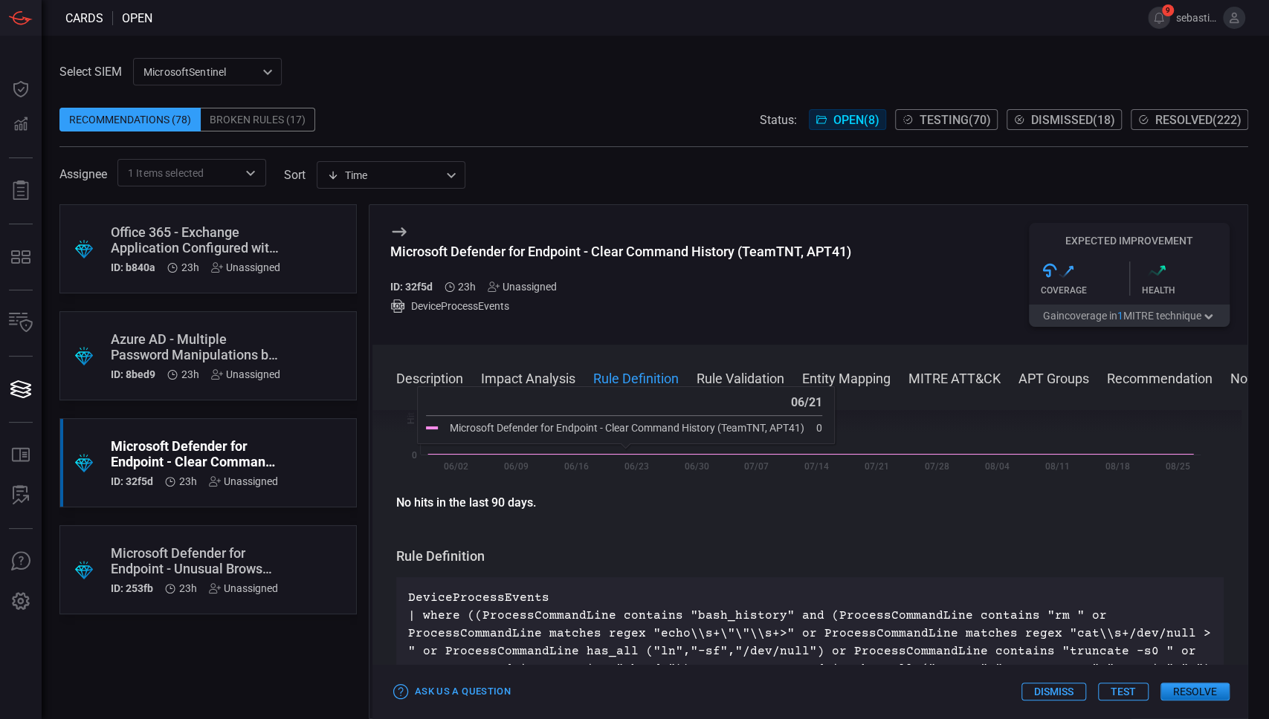
click at [525, 285] on div "Unassigned" at bounding box center [522, 287] width 69 height 12
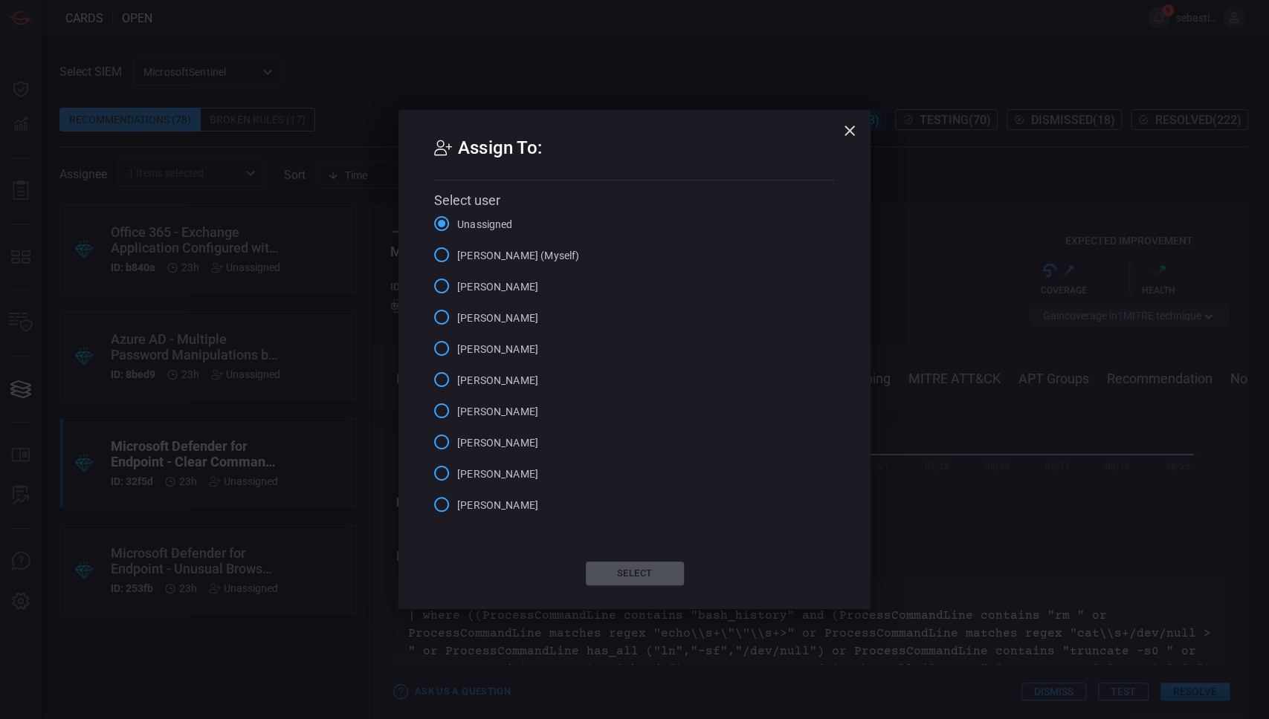
click at [526, 250] on span "[PERSON_NAME] (Myself)" at bounding box center [518, 256] width 122 height 16
click at [457, 250] on input "[PERSON_NAME] (Myself)" at bounding box center [441, 254] width 31 height 31
click at [635, 566] on button "Select" at bounding box center [635, 574] width 98 height 24
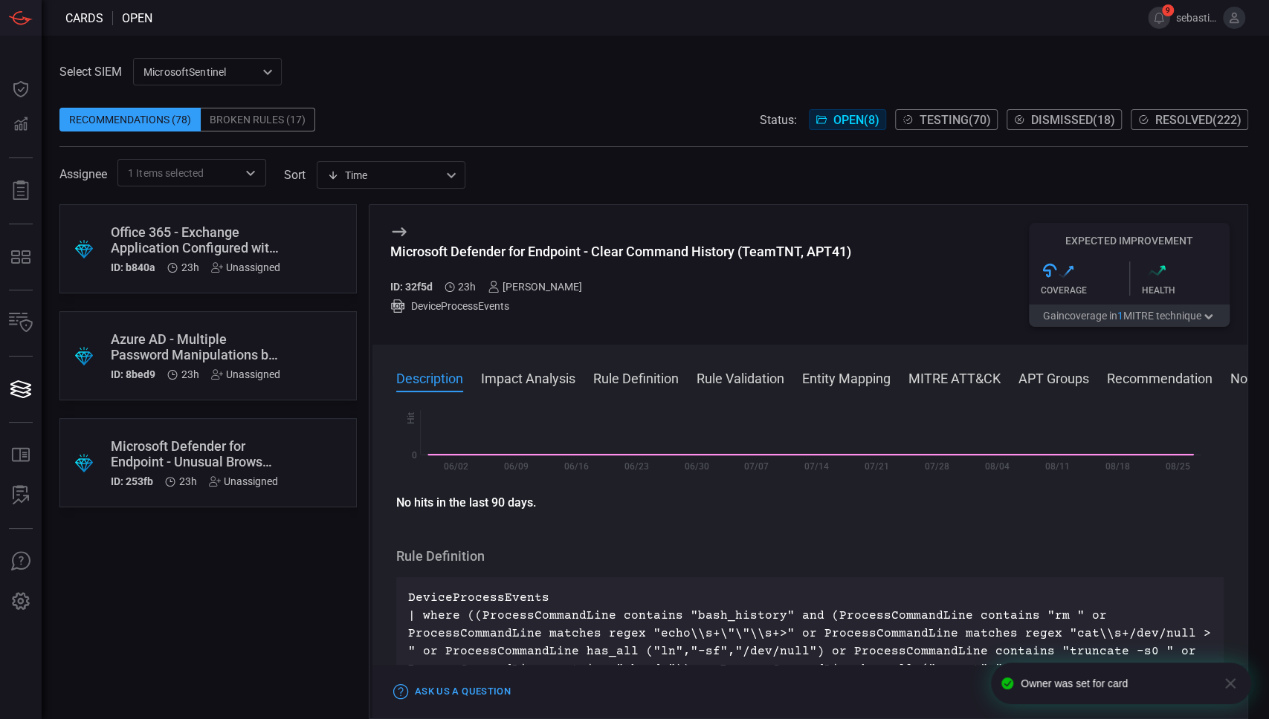
scroll to position [0, 0]
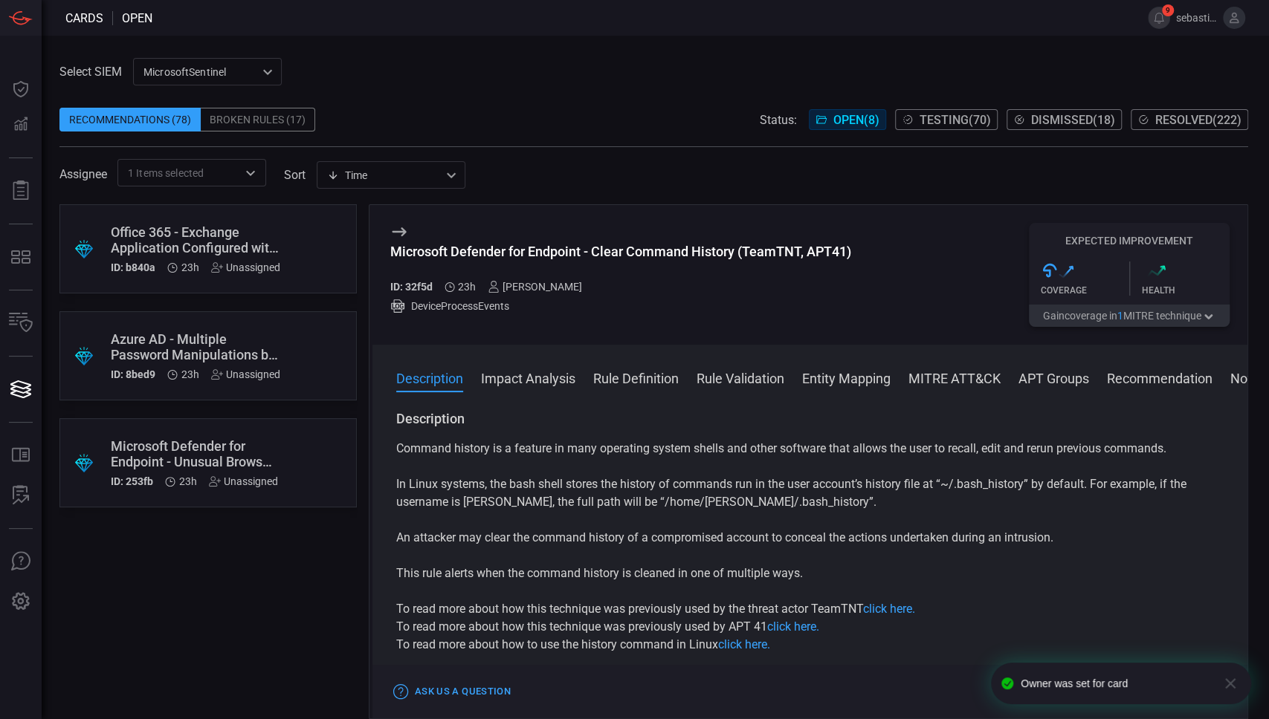
click at [395, 232] on icon at bounding box center [399, 231] width 14 height 9
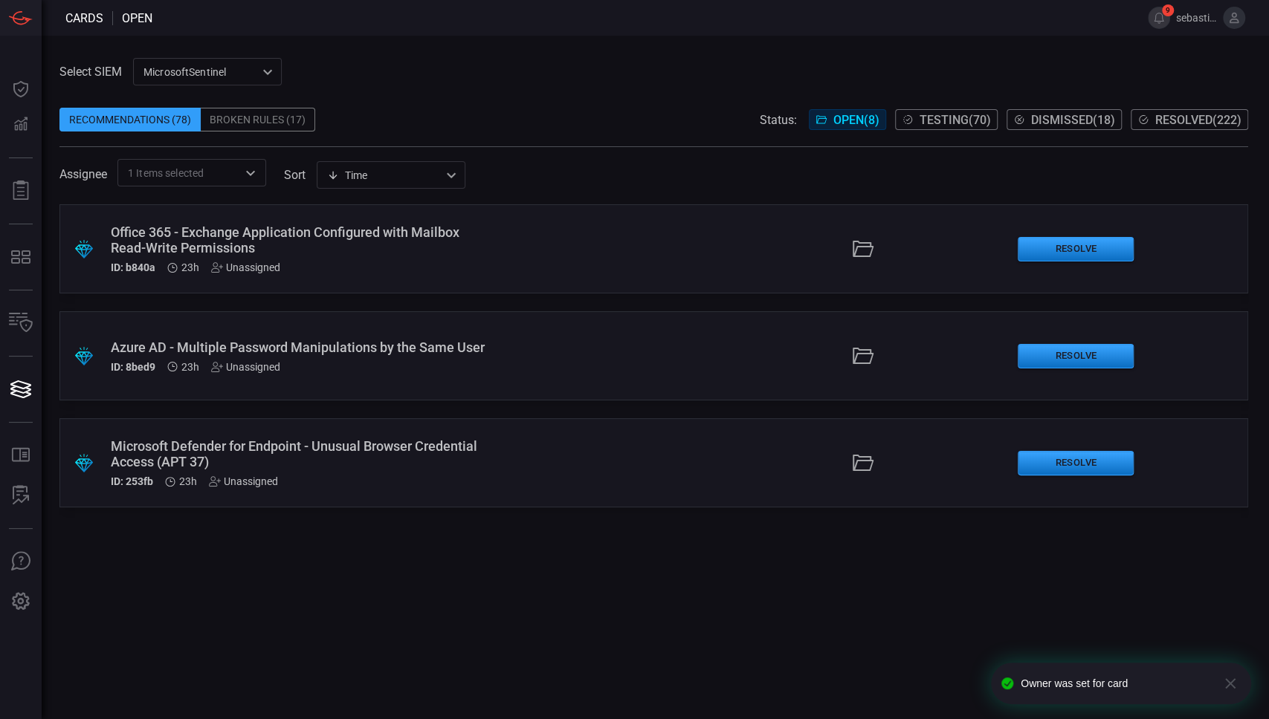
click at [568, 235] on div ".suggested_cards_icon{fill:url(#suggested_cards_icon);} Office 365 - Exchange A…" at bounding box center [653, 248] width 1188 height 89
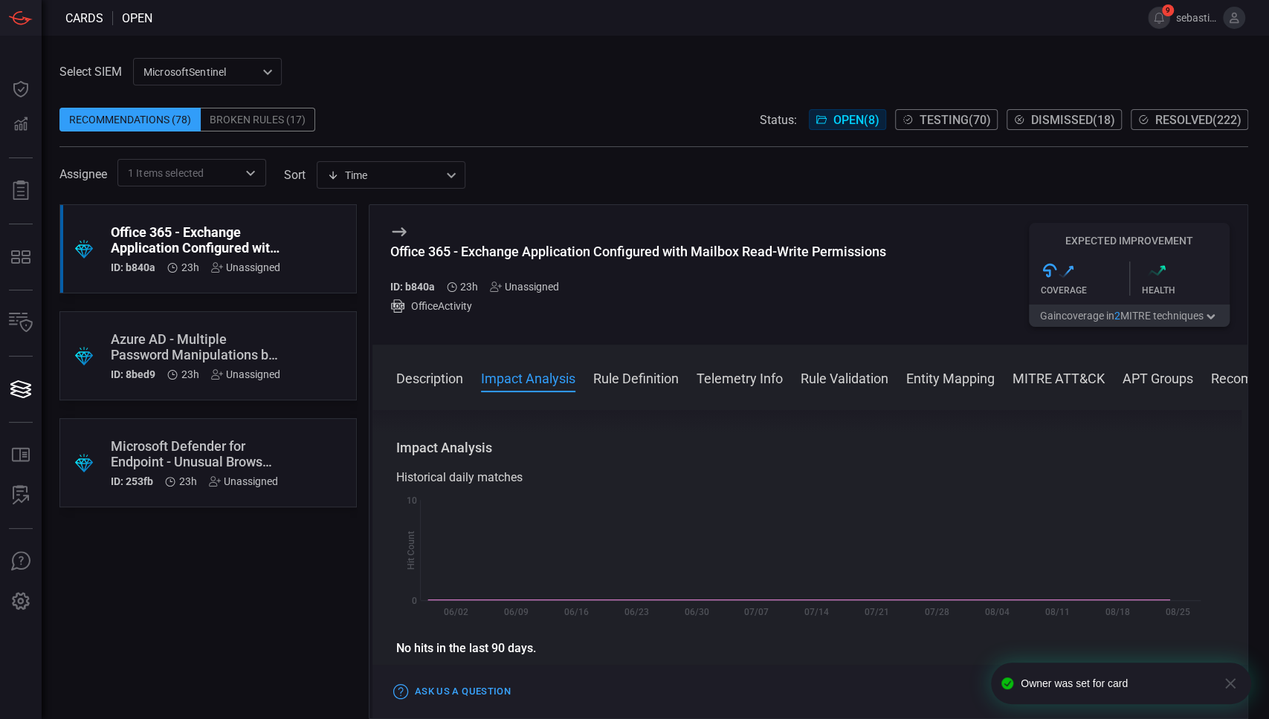
scroll to position [198, 0]
click at [535, 285] on div "Unassigned" at bounding box center [524, 287] width 69 height 12
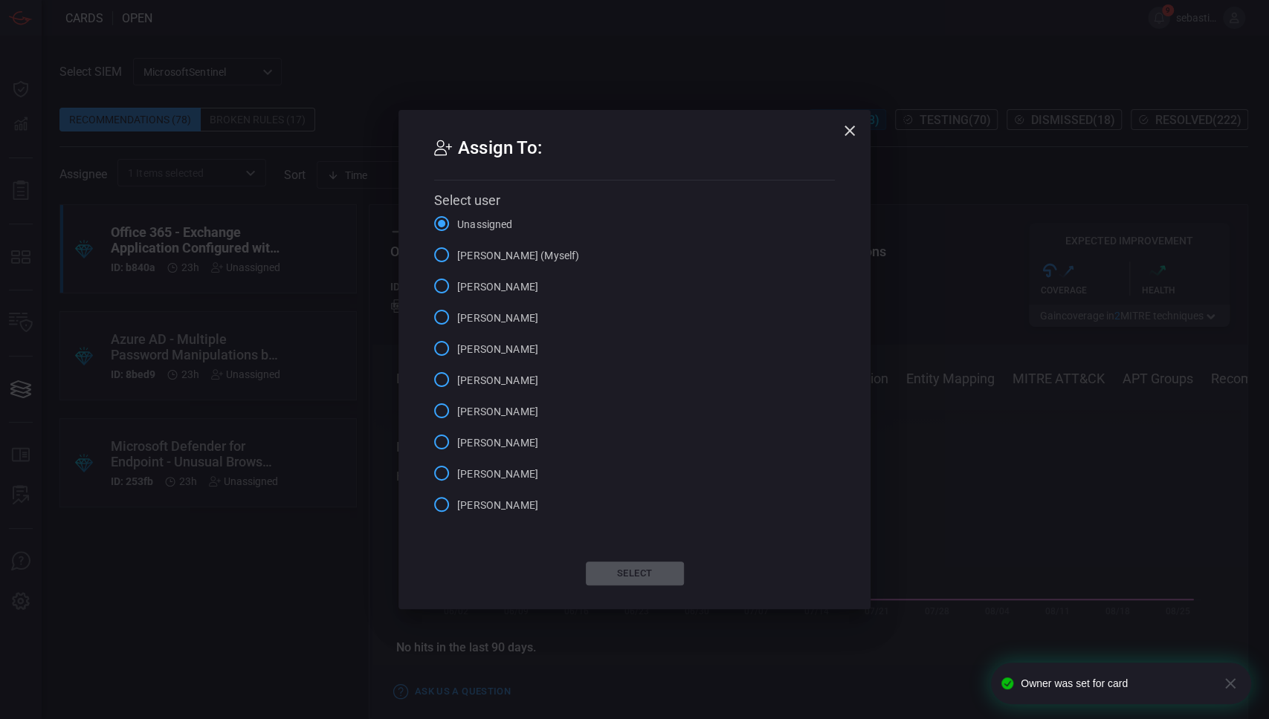
click at [534, 262] on span "[PERSON_NAME] (Myself)" at bounding box center [518, 256] width 122 height 16
click at [457, 262] on input "[PERSON_NAME] (Myself)" at bounding box center [441, 254] width 31 height 31
click at [634, 560] on div "Assign To: Select user Unassigned [PERSON_NAME] (Myself) [PERSON_NAME] [PERSON_…" at bounding box center [634, 359] width 472 height 499
click at [633, 571] on button "Select" at bounding box center [635, 574] width 98 height 24
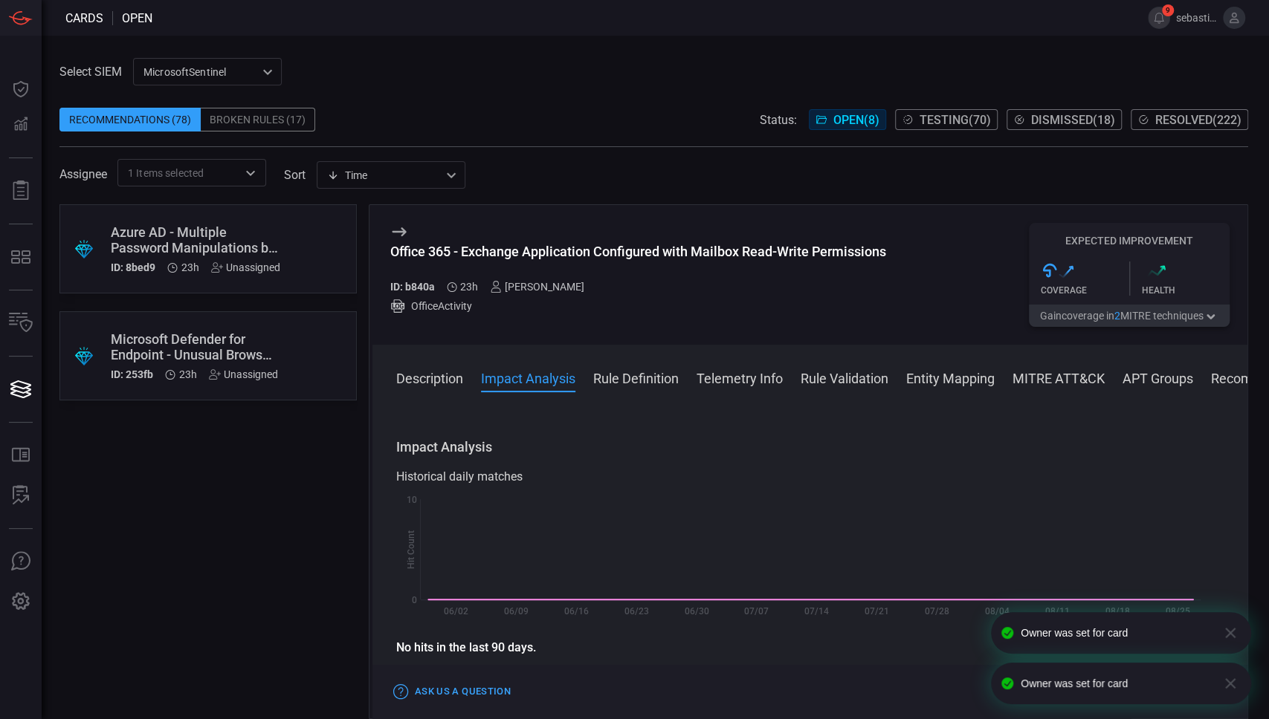
scroll to position [0, 0]
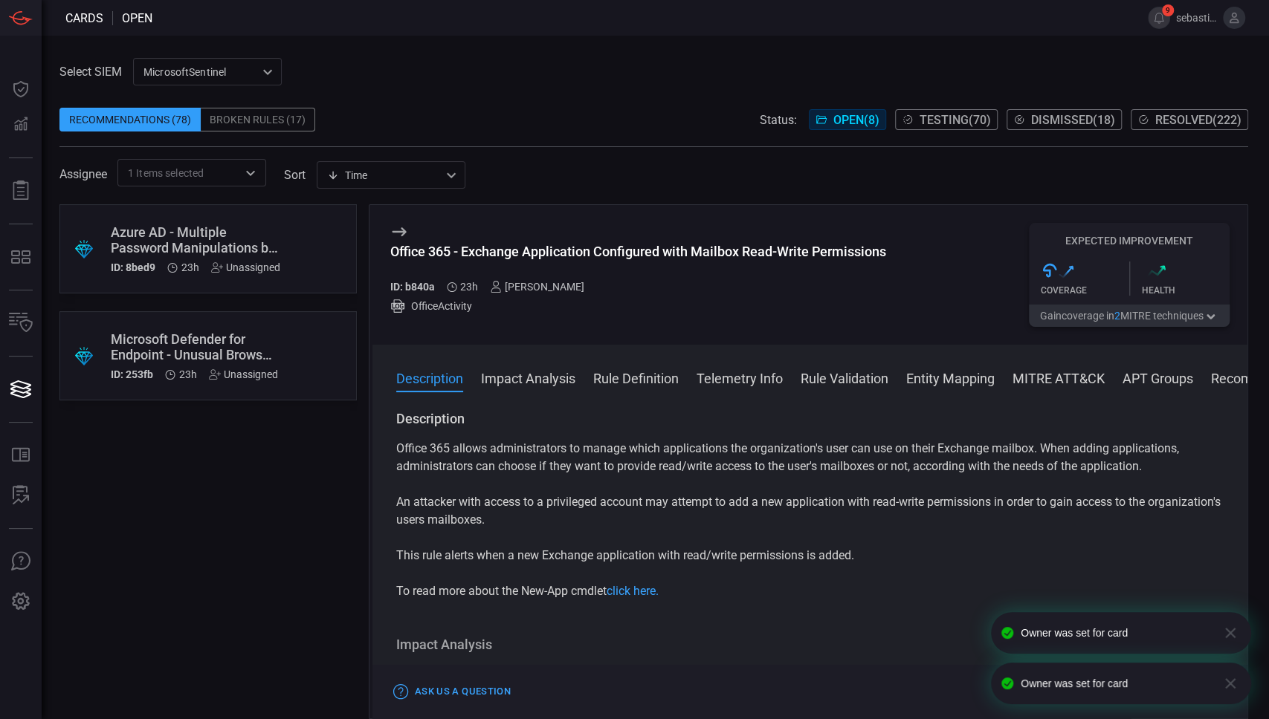
click at [399, 229] on icon at bounding box center [399, 232] width 18 height 18
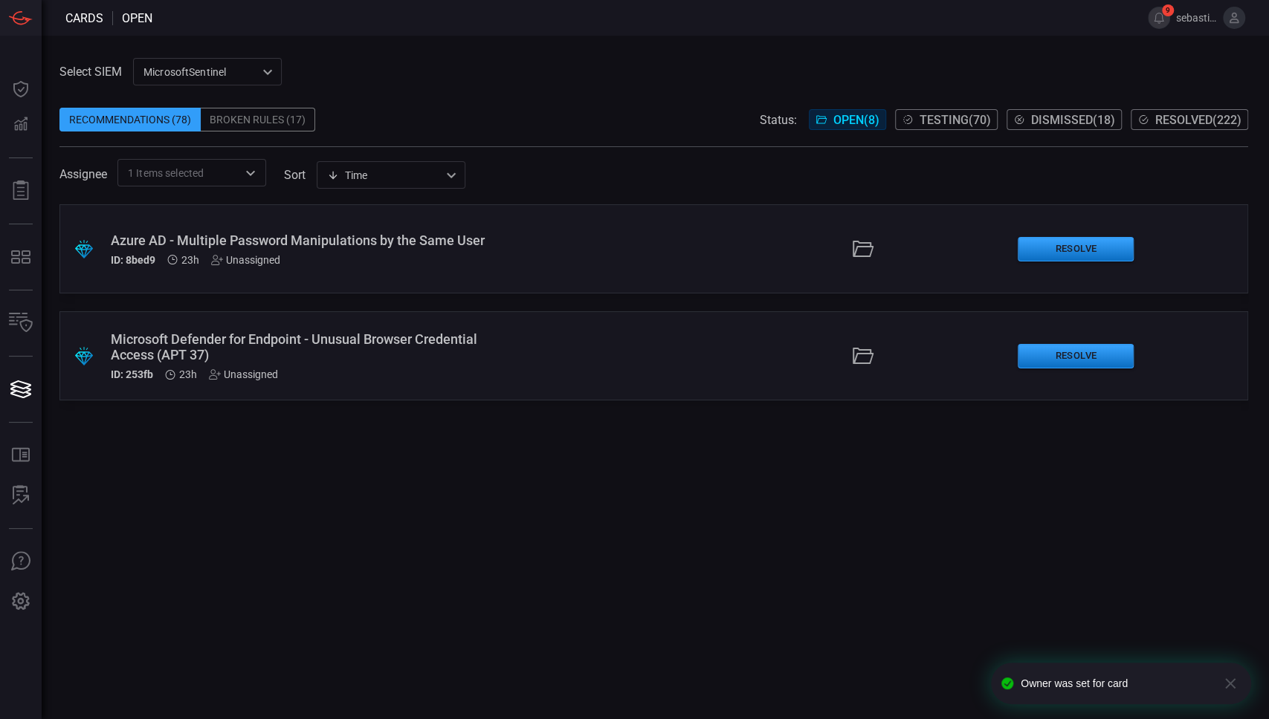
click at [597, 361] on div ".suggested_cards_icon{fill:url(#suggested_cards_icon);} Microsoft Defender for …" at bounding box center [653, 355] width 1188 height 89
